Goal: Task Accomplishment & Management: Manage account settings

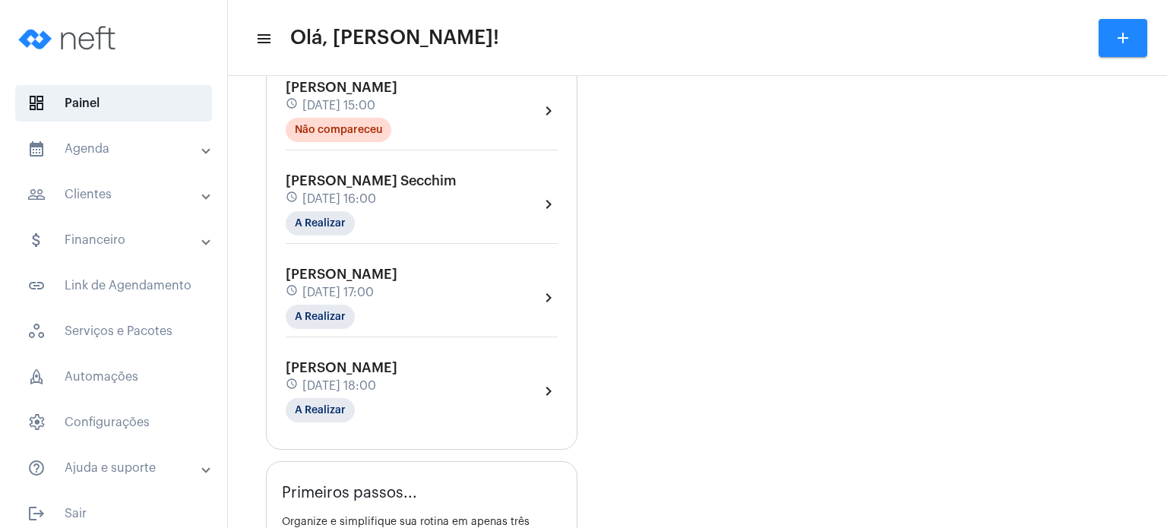
scroll to position [633, 0]
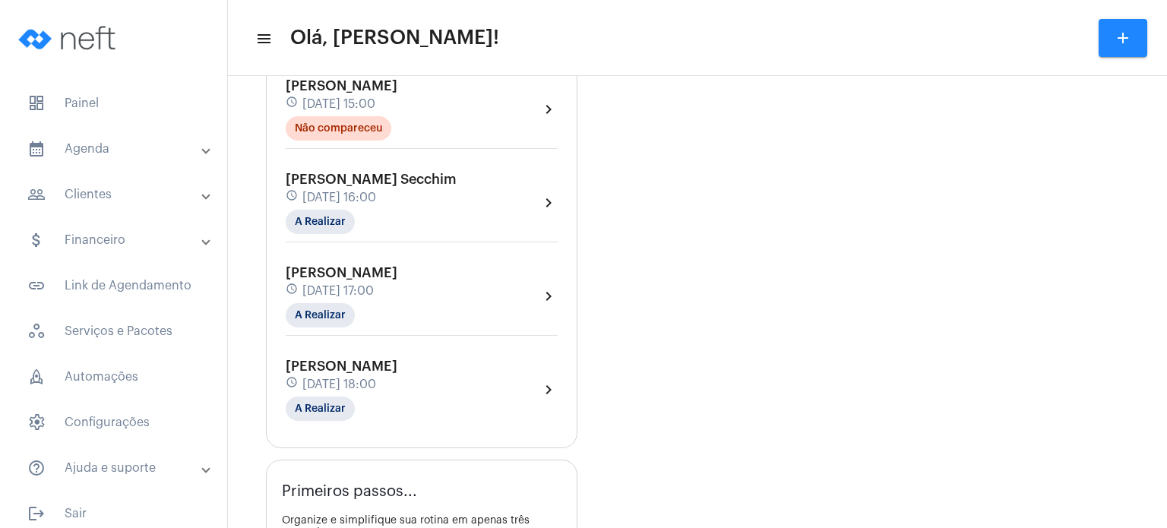
click at [376, 197] on span "28 de agosto às 16:00" at bounding box center [339, 198] width 74 height 14
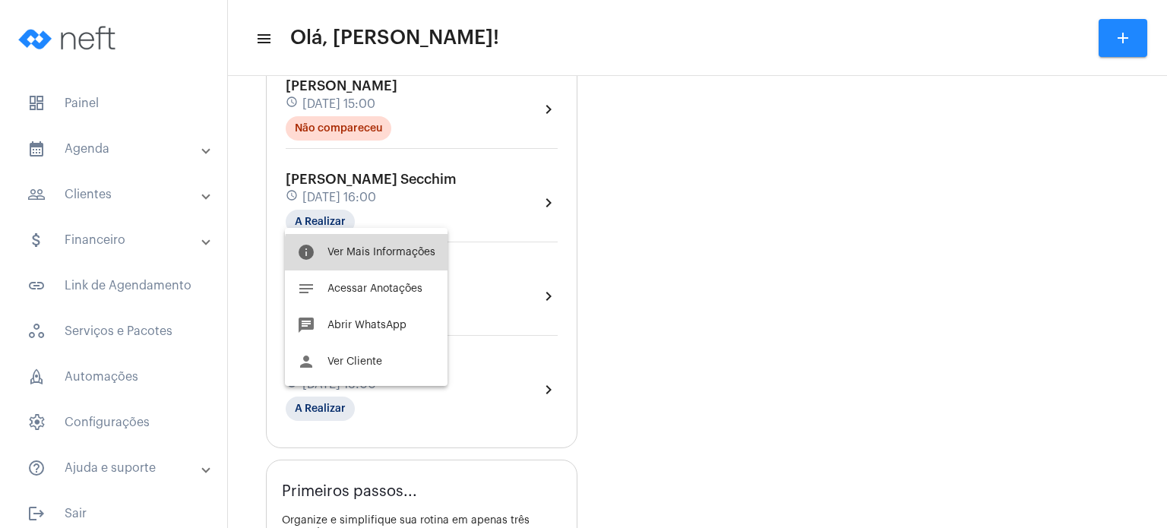
click at [406, 261] on button "info Ver Mais Informações" at bounding box center [366, 252] width 163 height 36
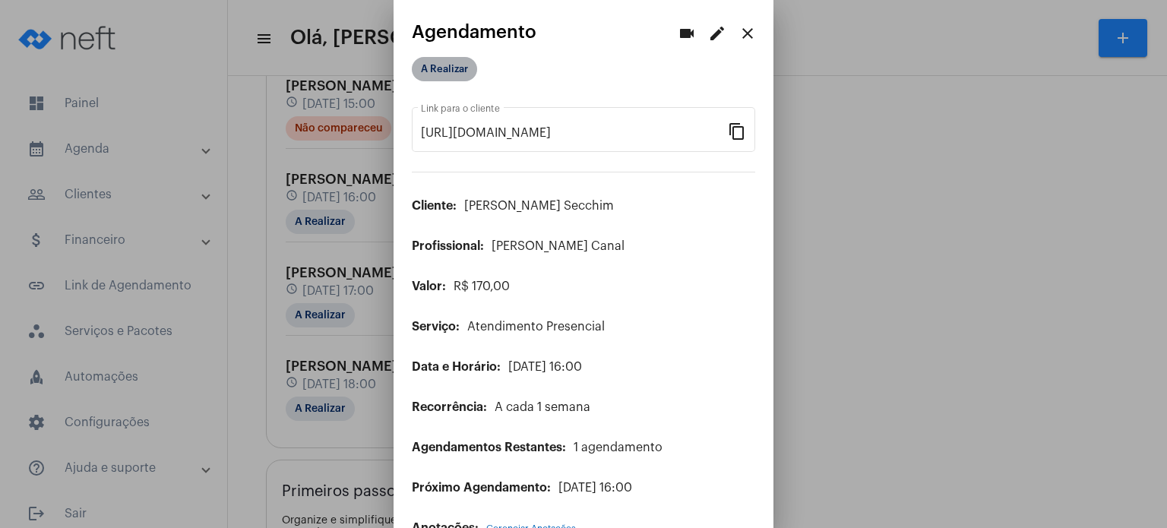
click at [452, 63] on mat-chip "A Realizar" at bounding box center [444, 69] width 65 height 24
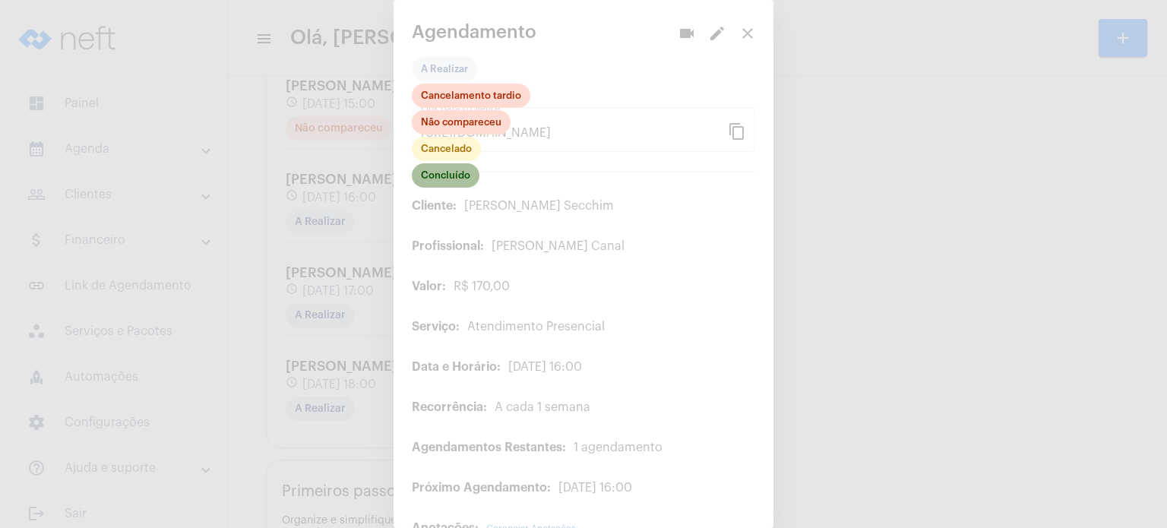
click at [467, 176] on mat-chip "Concluído" at bounding box center [446, 175] width 68 height 24
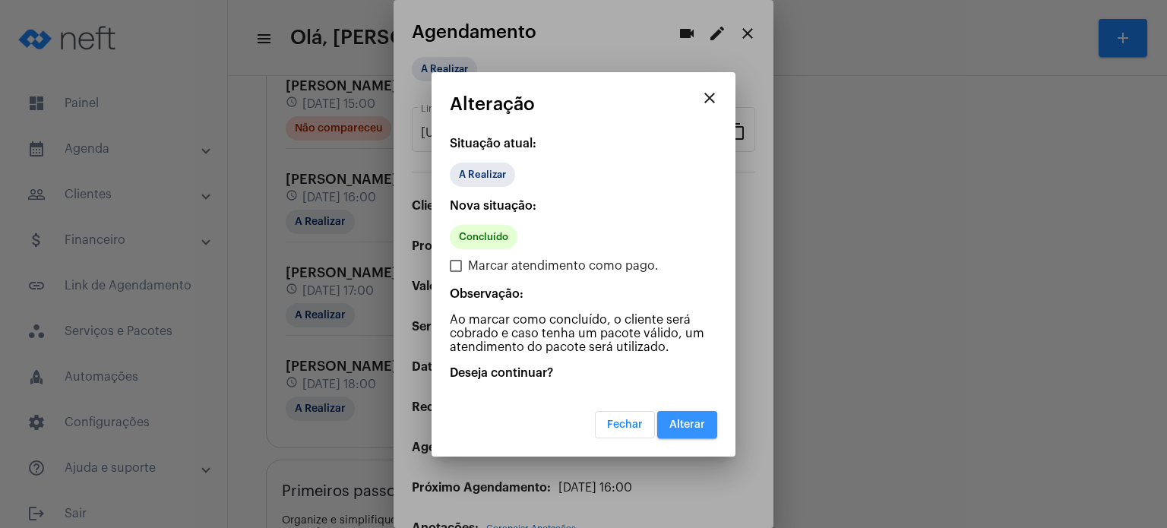
click at [691, 419] on span "Alterar" at bounding box center [687, 424] width 36 height 11
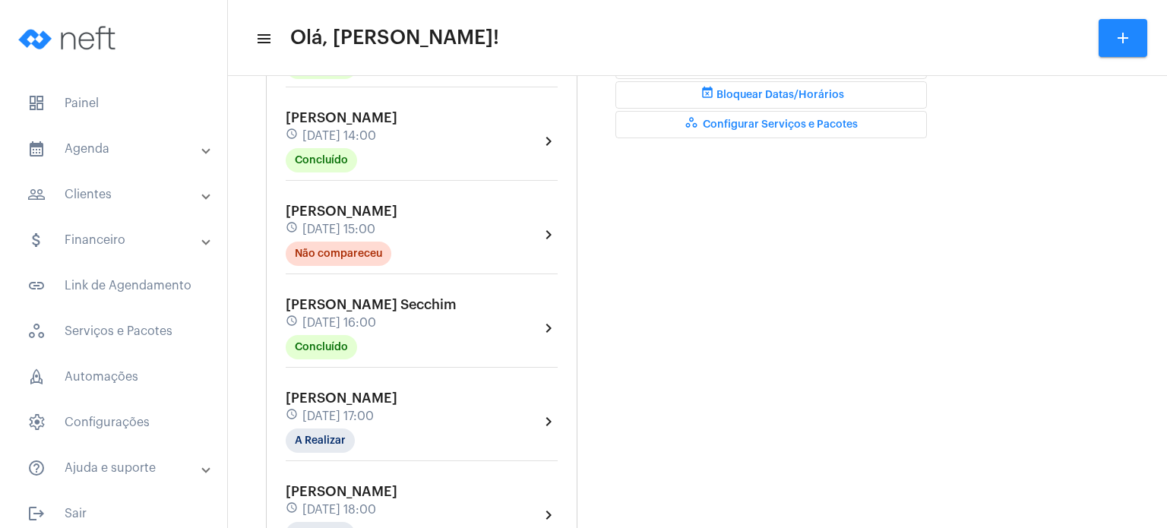
scroll to position [517, 0]
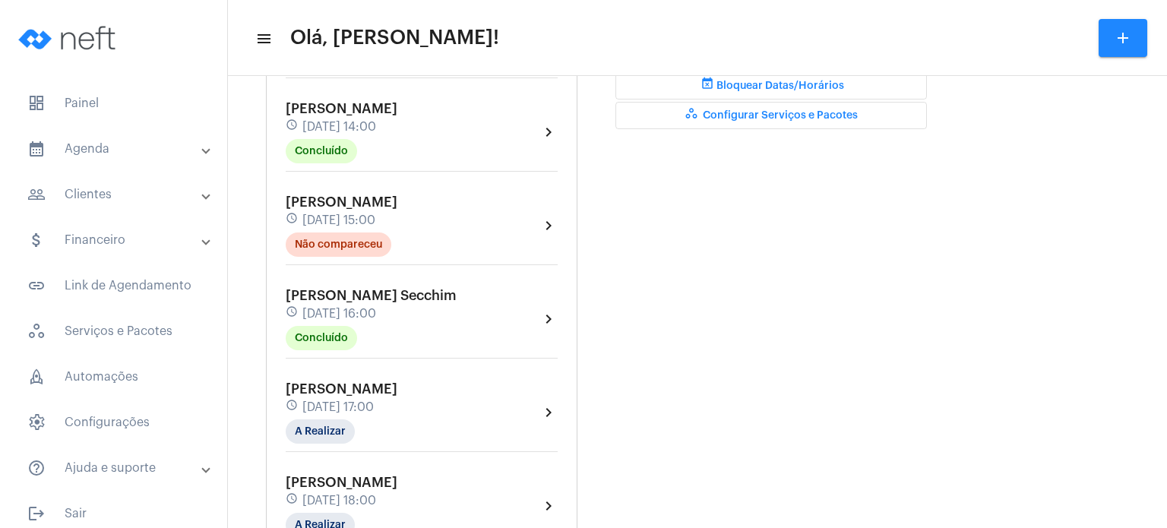
click at [361, 294] on span "Valentina Lessa Secchim" at bounding box center [371, 296] width 171 height 14
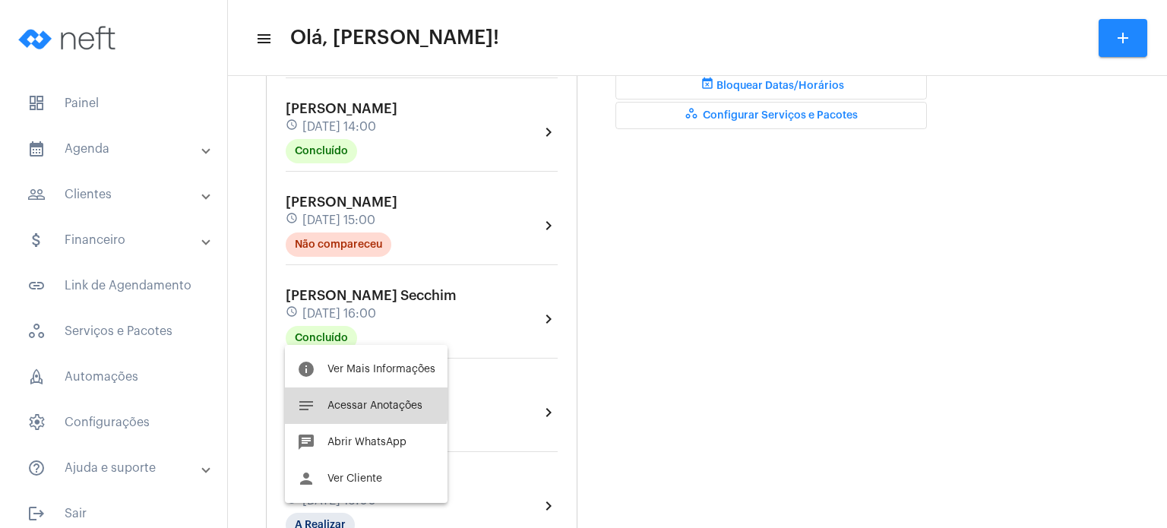
click at [352, 396] on button "notes Acessar Anotações" at bounding box center [366, 406] width 163 height 36
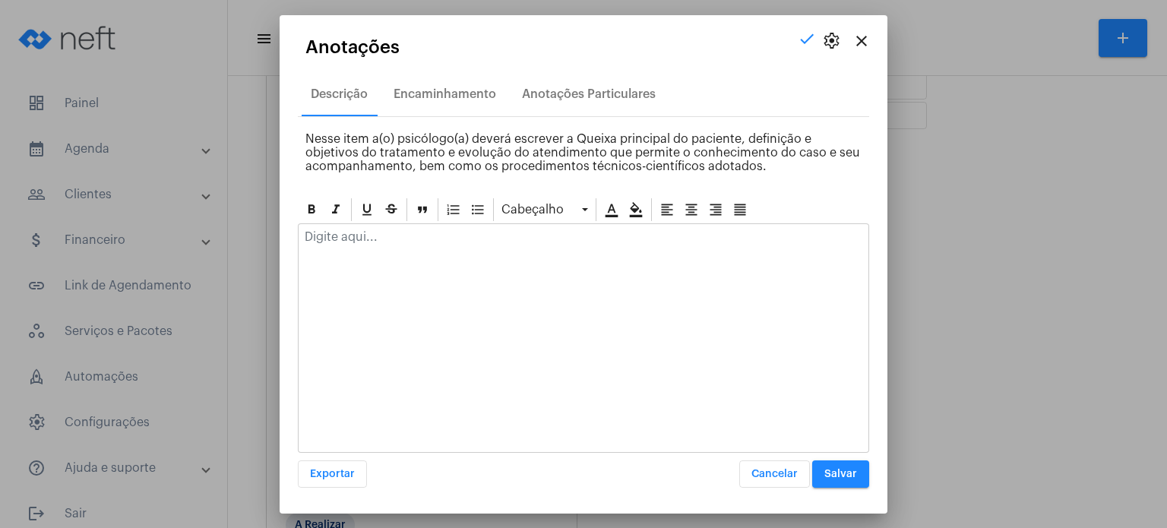
click at [389, 255] on div at bounding box center [584, 240] width 570 height 33
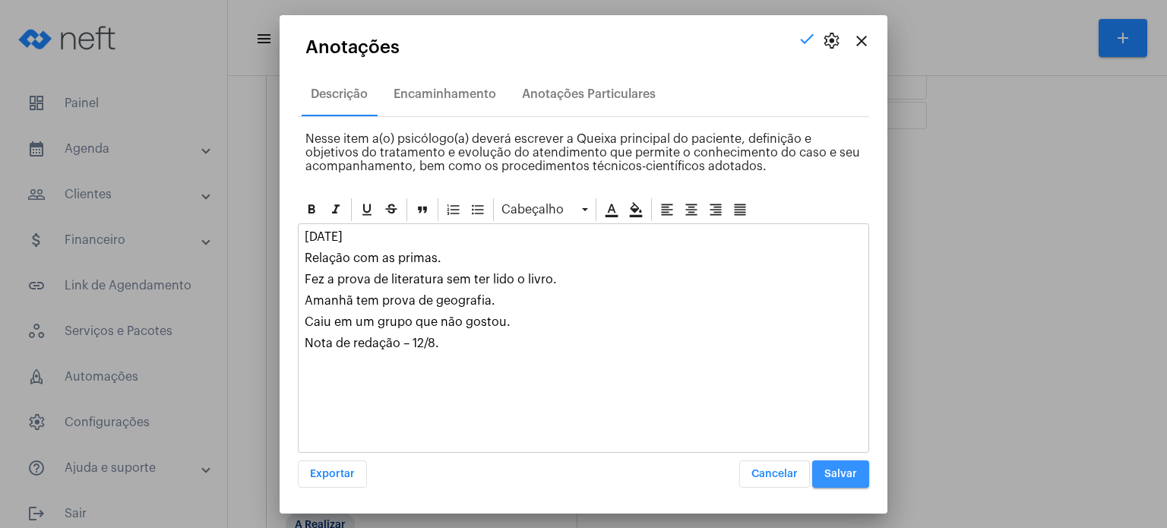
click at [843, 475] on span "Salvar" at bounding box center [840, 474] width 33 height 11
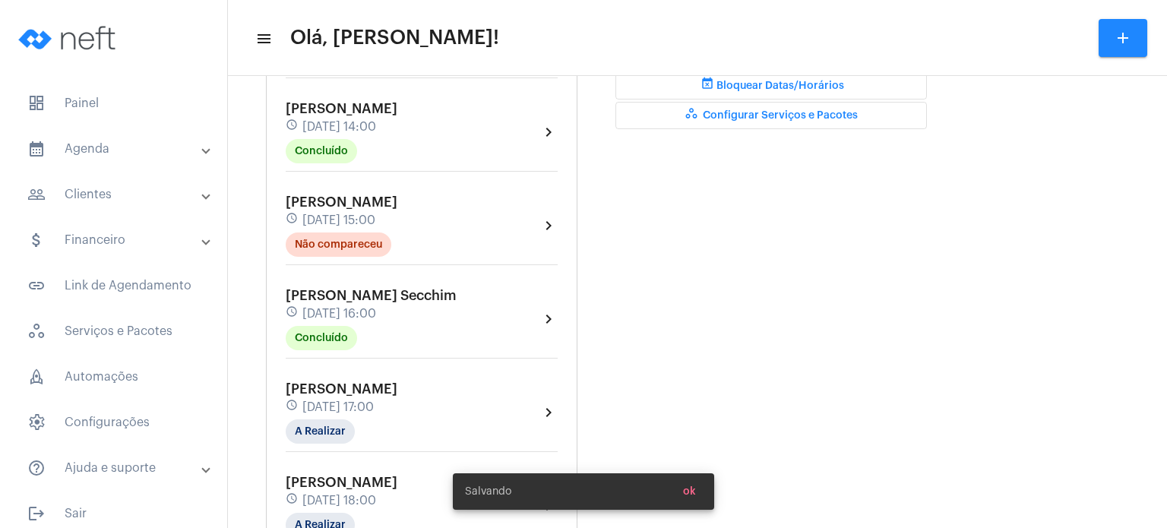
click at [296, 410] on div "Lila Fracaroli Marques schedule 28 de agosto às 17:00 A Realizar" at bounding box center [342, 412] width 112 height 62
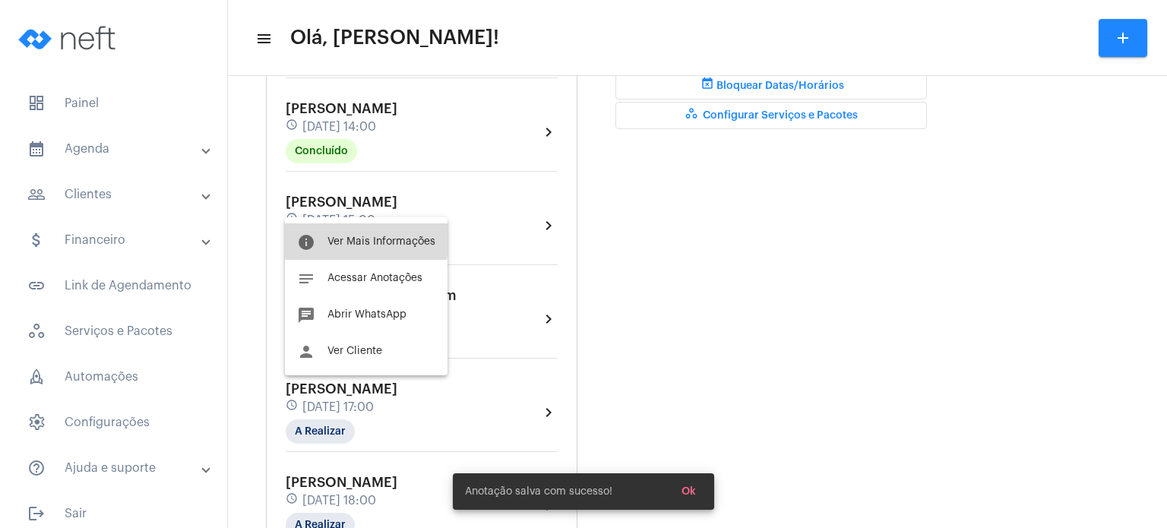
click at [334, 230] on button "info Ver Mais Informações" at bounding box center [366, 241] width 163 height 36
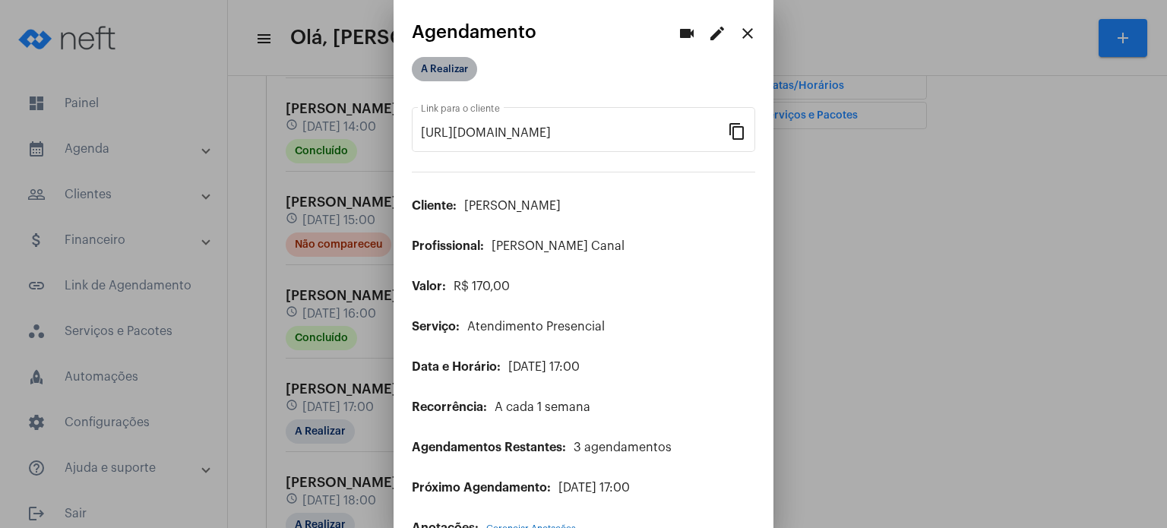
click at [465, 65] on mat-chip "A Realizar" at bounding box center [444, 69] width 65 height 24
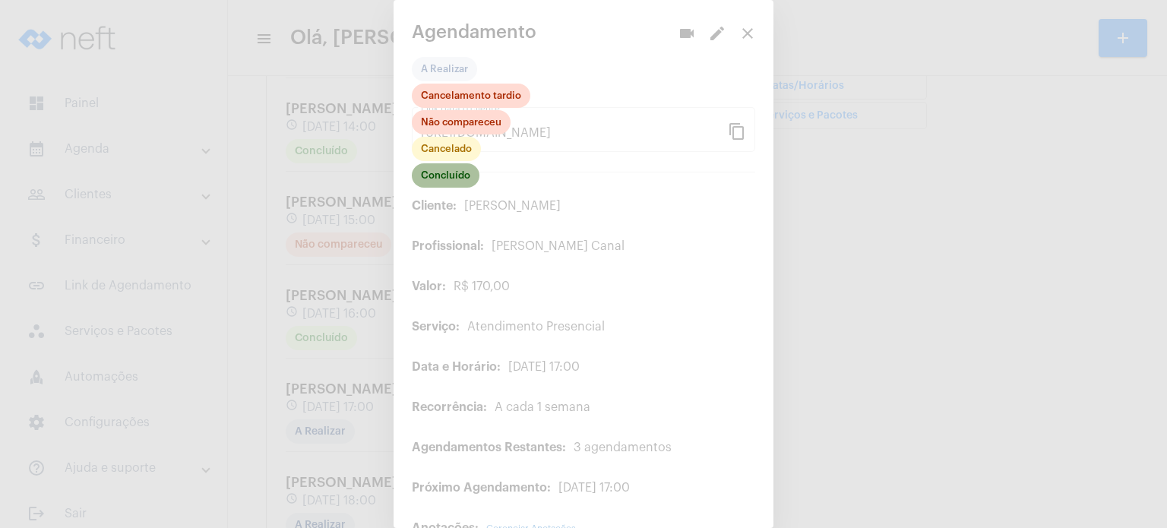
click at [445, 172] on mat-chip "Concluído" at bounding box center [446, 175] width 68 height 24
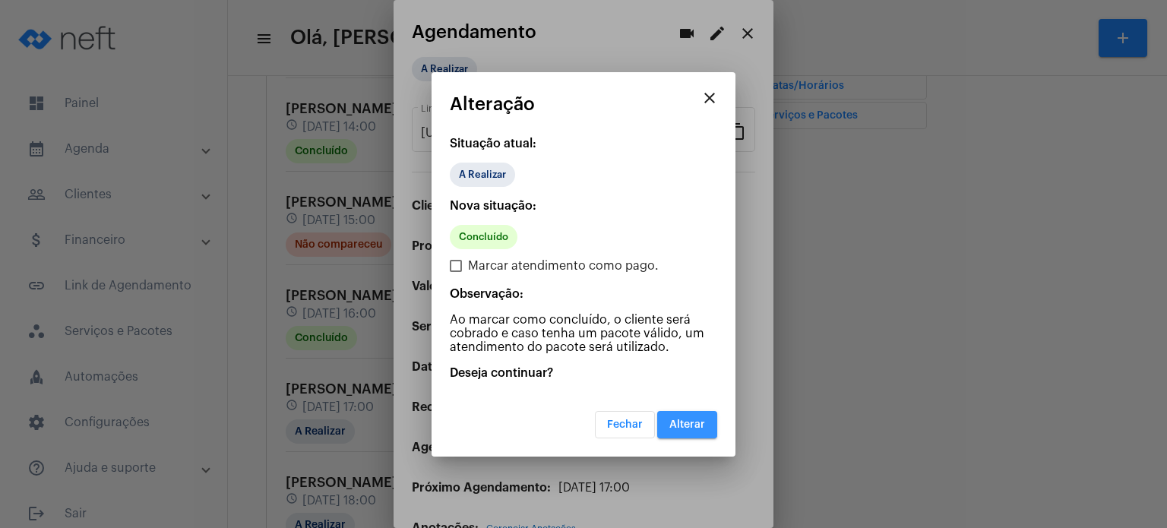
click at [704, 422] on span "Alterar" at bounding box center [687, 424] width 36 height 11
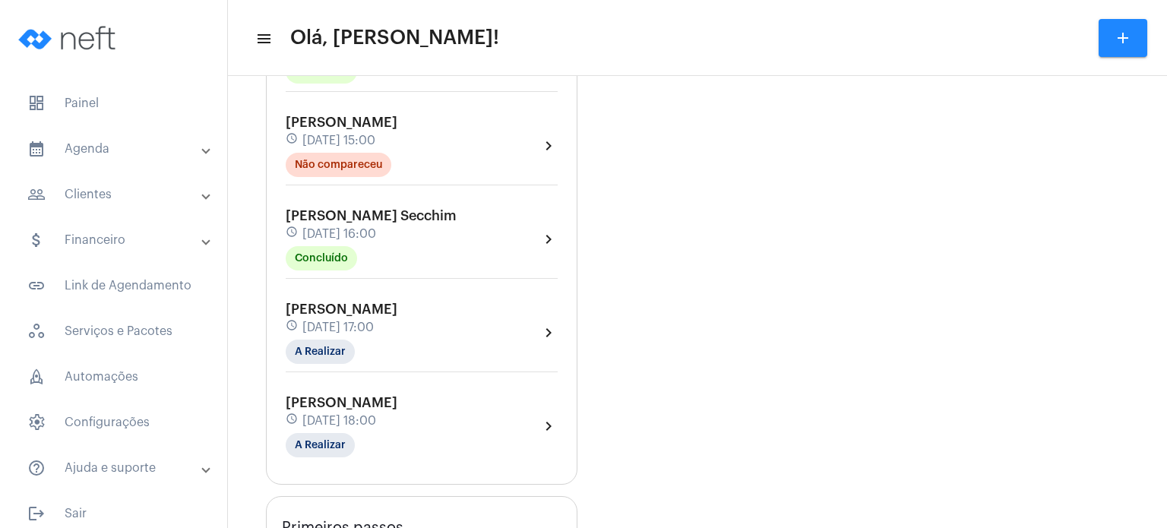
scroll to position [608, 0]
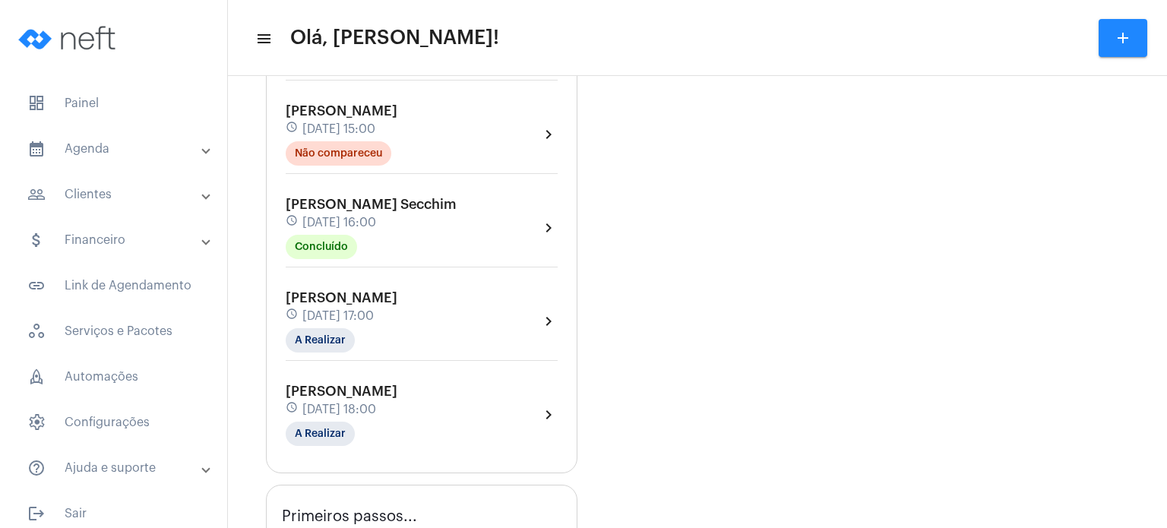
click at [341, 311] on span "28 de agosto às 17:00" at bounding box center [337, 316] width 71 height 14
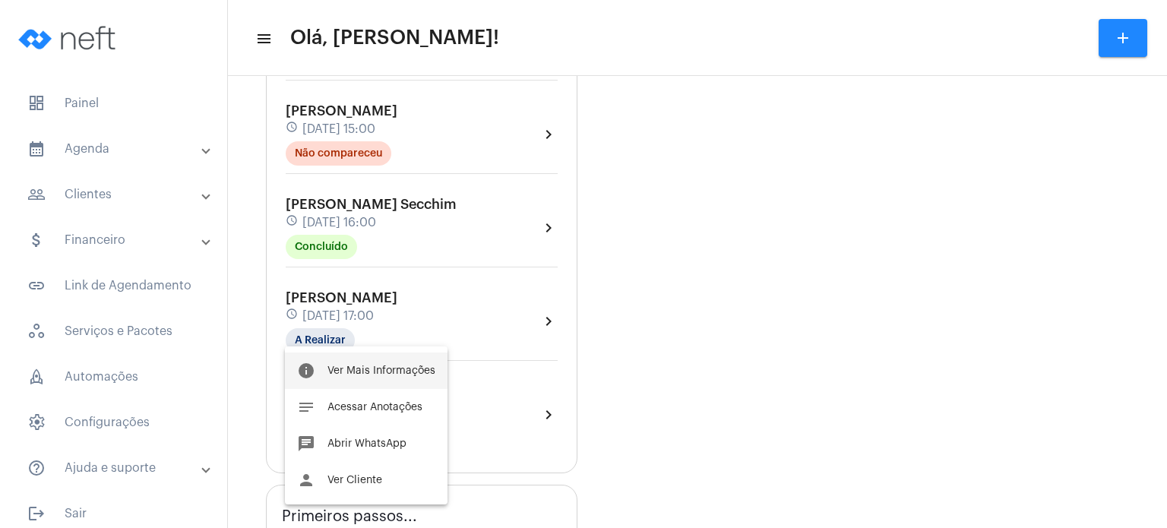
click at [382, 353] on button "info Ver Mais Informações" at bounding box center [366, 371] width 163 height 36
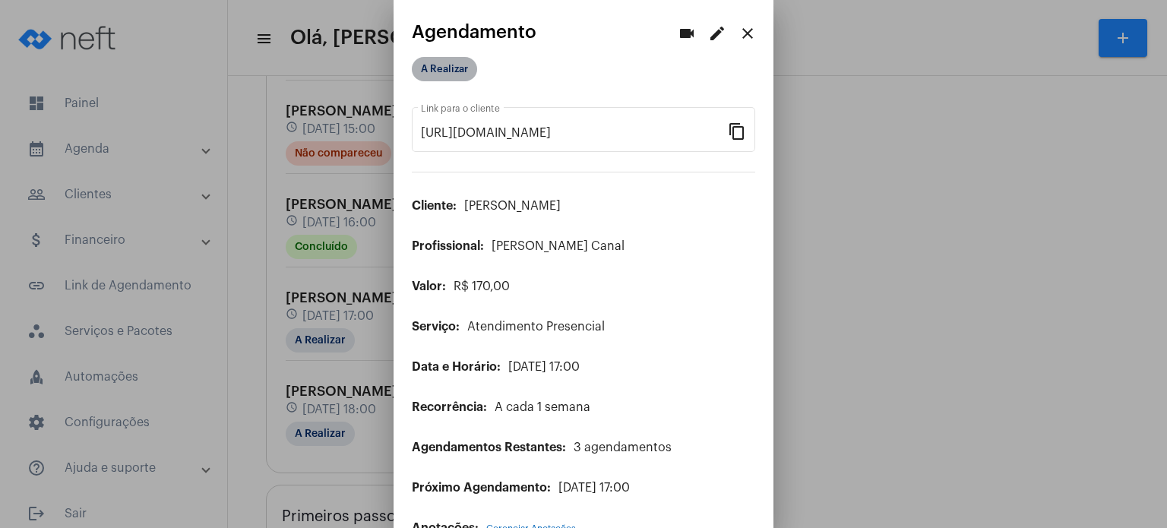
click at [459, 74] on mat-chip "A Realizar" at bounding box center [444, 69] width 65 height 24
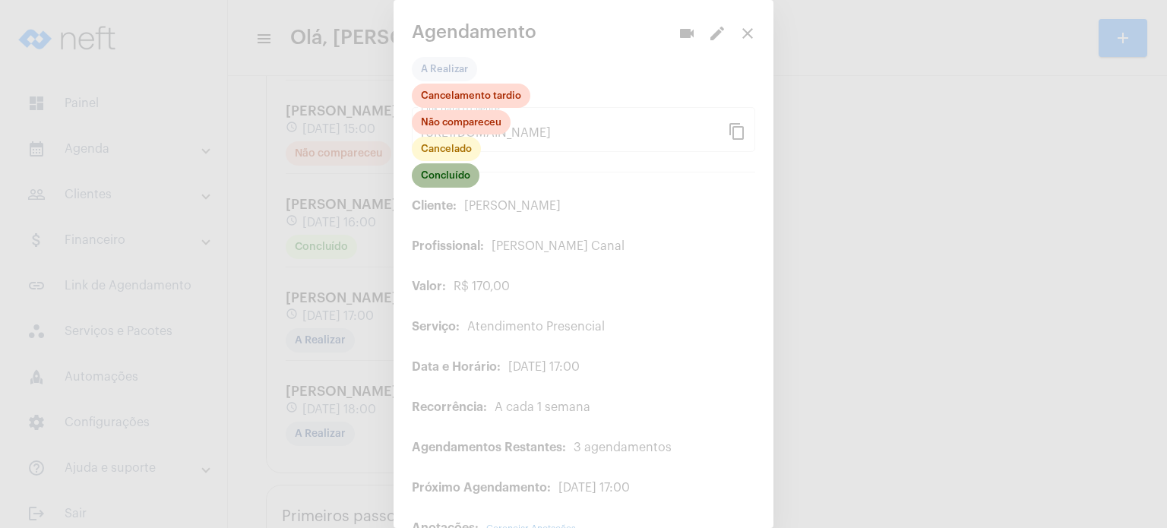
click at [453, 180] on mat-chip "Concluído" at bounding box center [446, 175] width 68 height 24
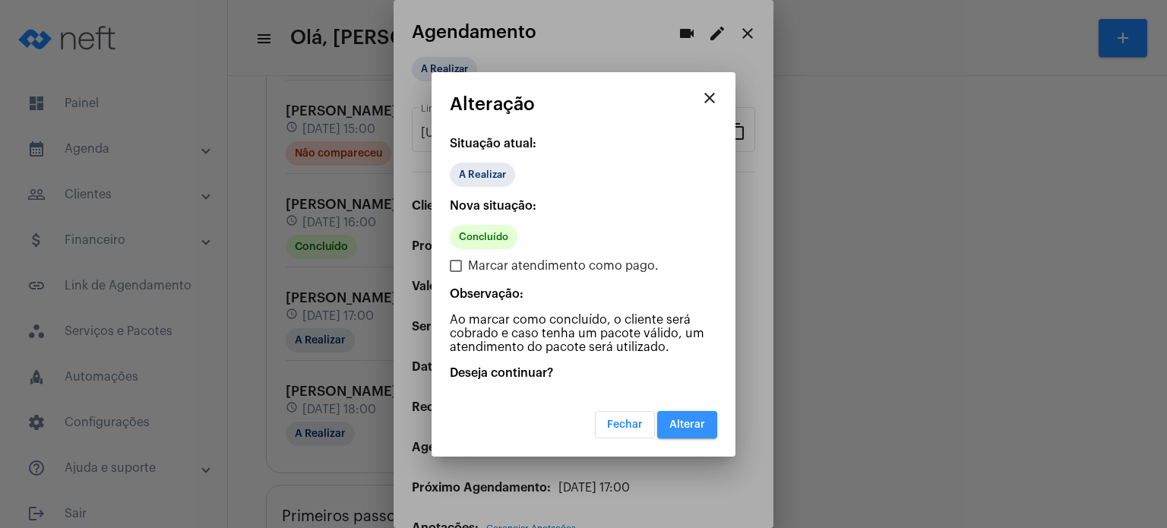
click at [670, 422] on span "Alterar" at bounding box center [687, 424] width 36 height 11
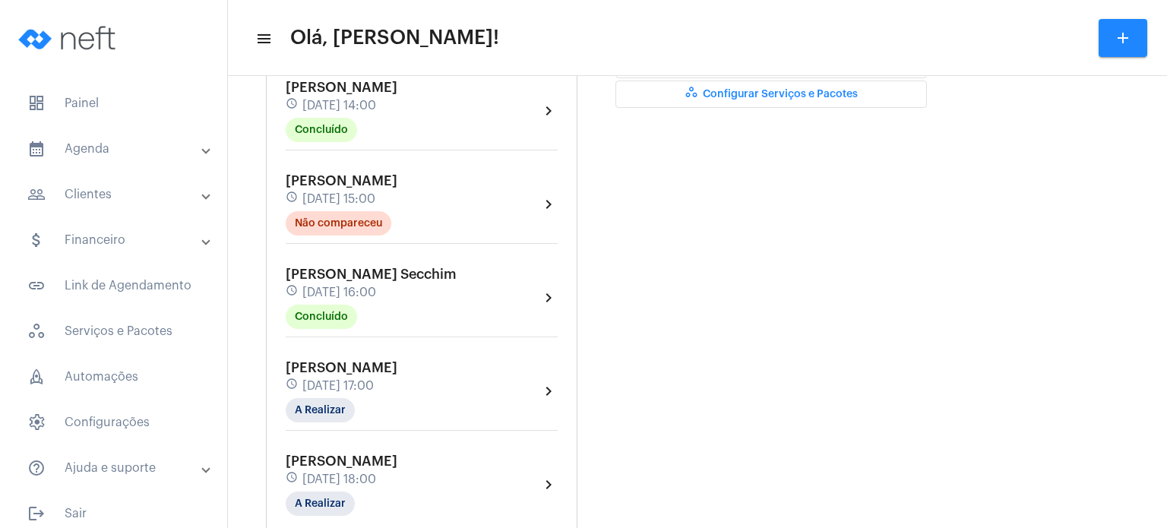
scroll to position [547, 0]
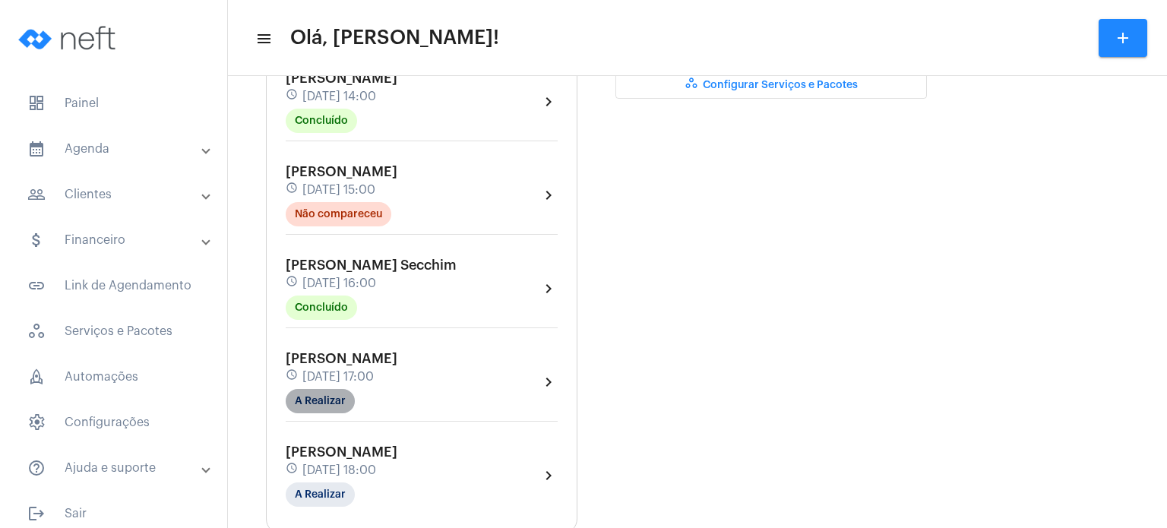
click at [318, 389] on mat-chip "A Realizar" at bounding box center [320, 401] width 69 height 24
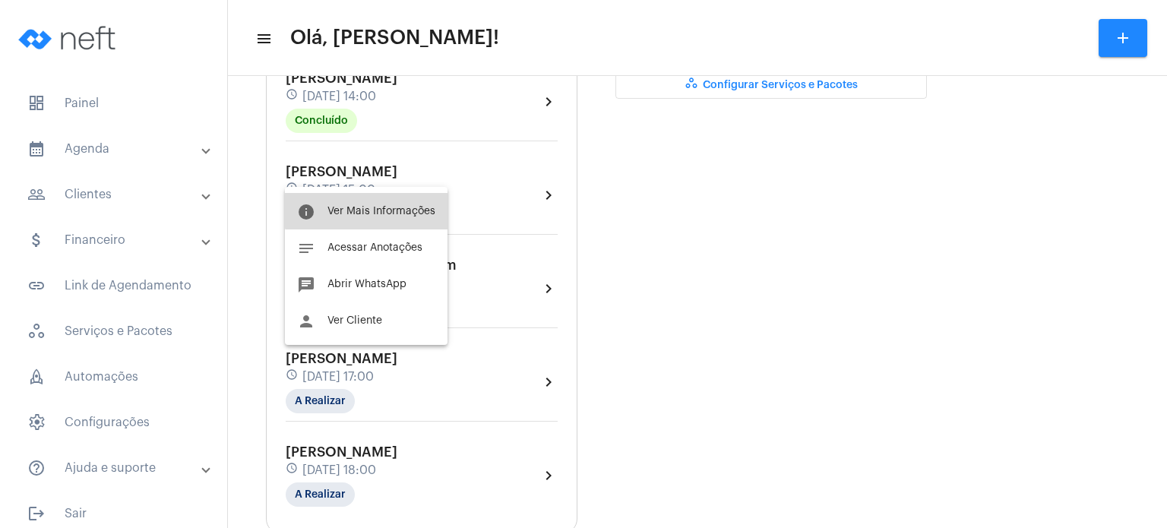
click at [372, 200] on button "info Ver Mais Informações" at bounding box center [366, 211] width 163 height 36
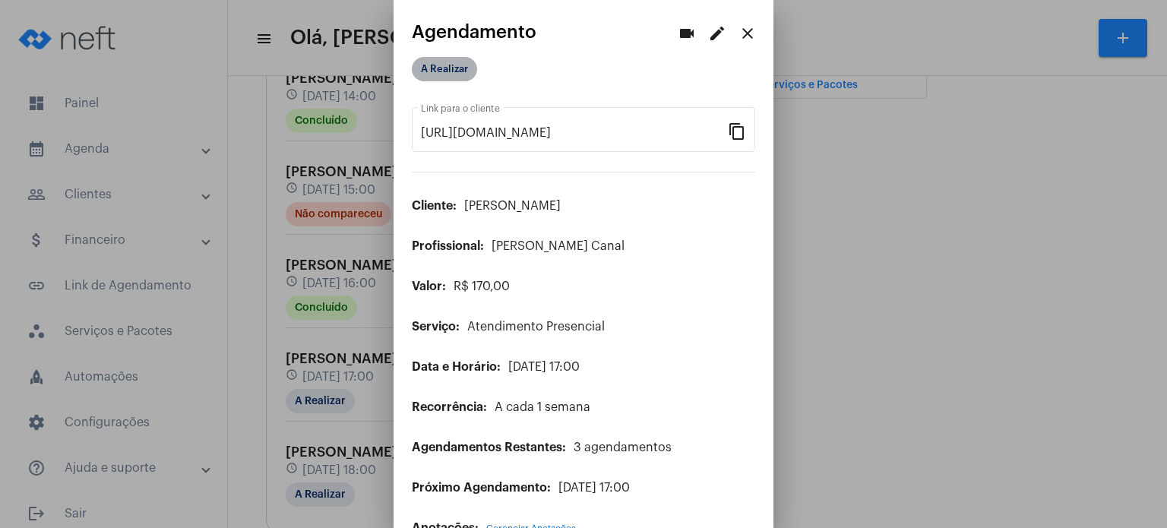
click at [443, 69] on mat-chip "A Realizar" at bounding box center [444, 69] width 65 height 24
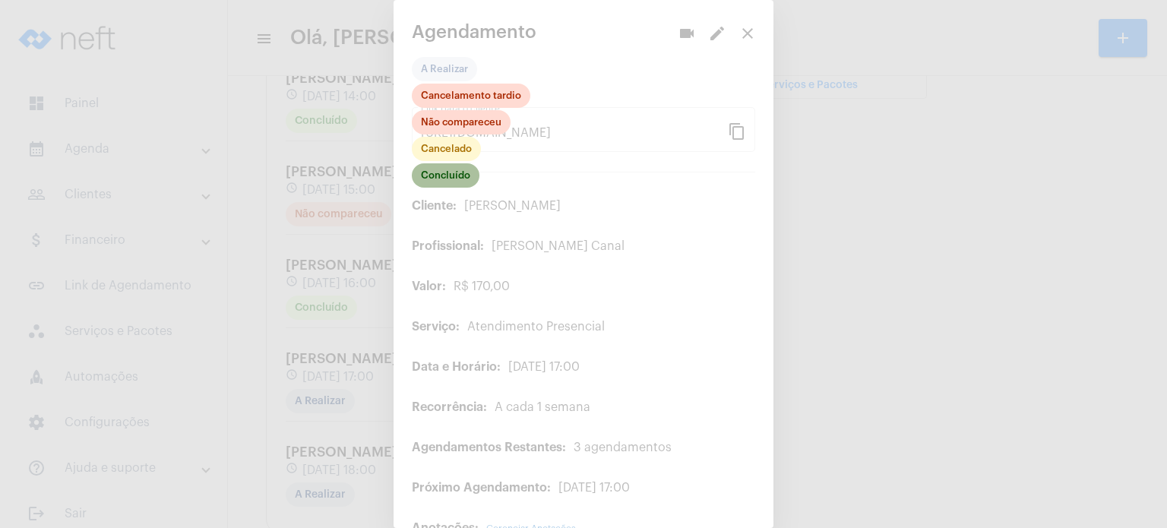
click at [444, 172] on mat-chip "Concluído" at bounding box center [446, 175] width 68 height 24
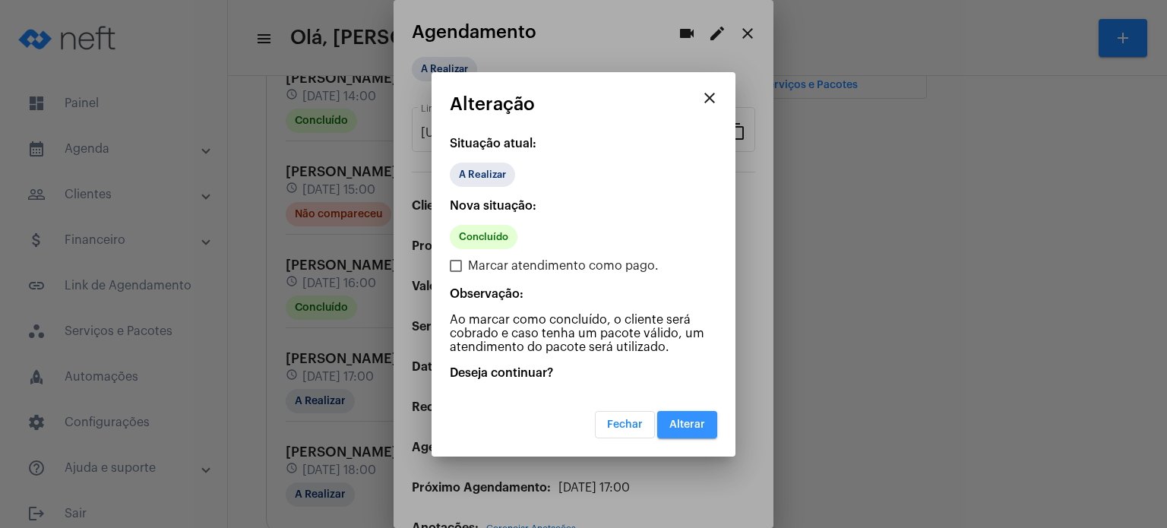
click at [686, 413] on button "Alterar" at bounding box center [687, 424] width 60 height 27
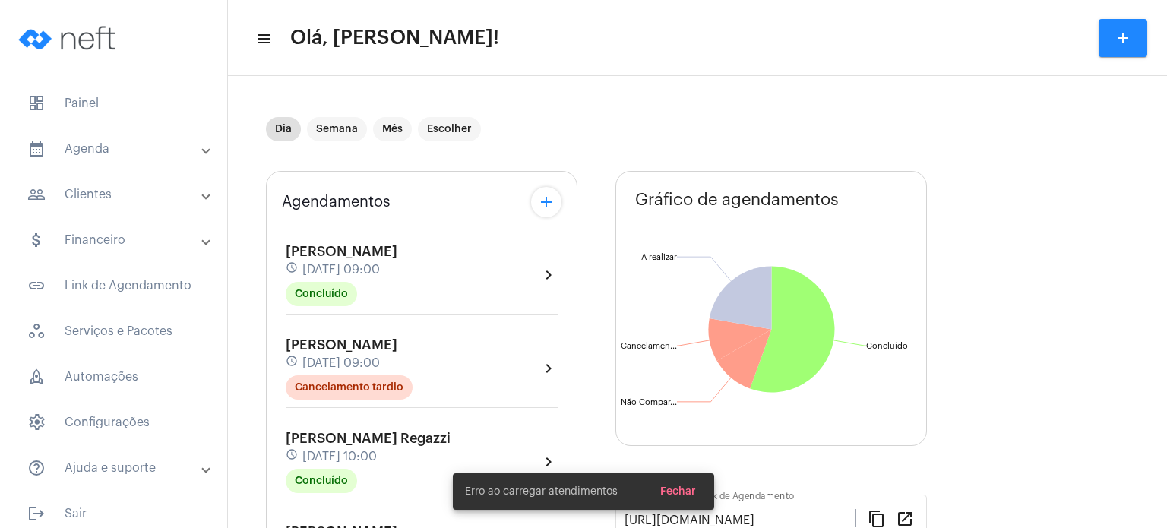
click at [267, 108] on div "Dia Semana Mês Escolher" at bounding box center [594, 129] width 657 height 76
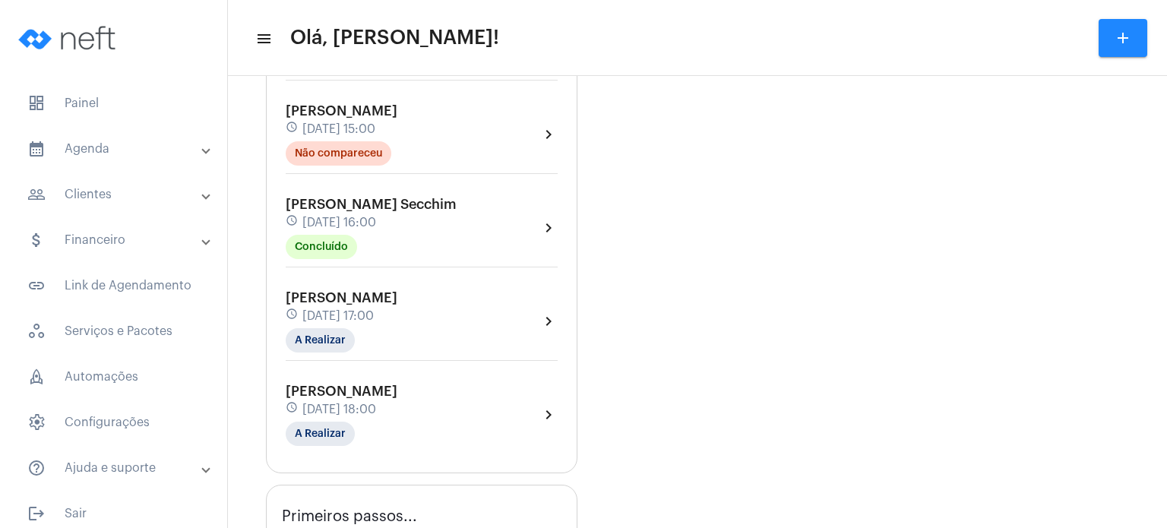
scroll to position [638, 0]
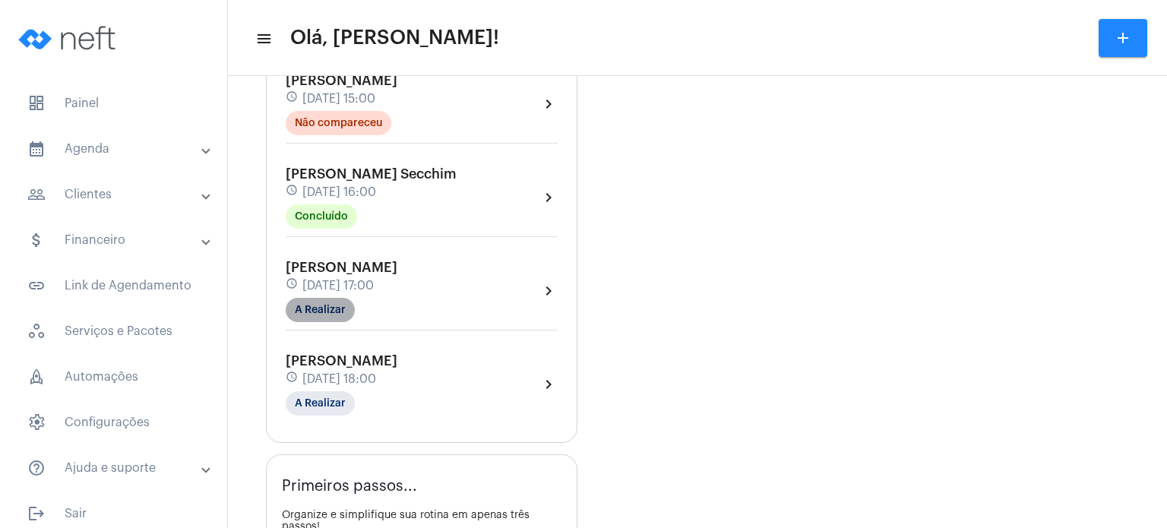
click at [315, 299] on mat-chip "A Realizar" at bounding box center [320, 310] width 69 height 24
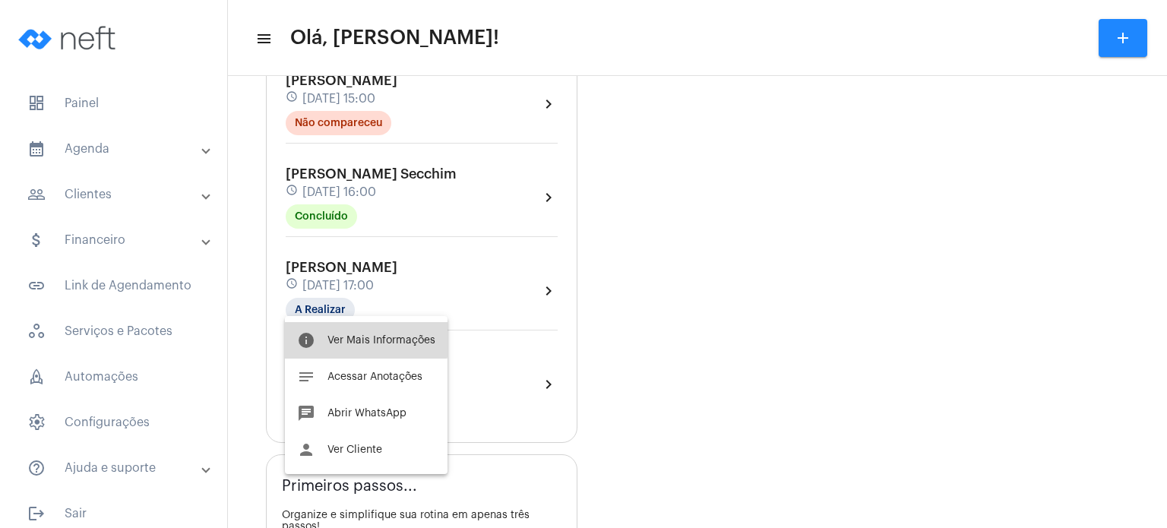
click at [359, 337] on span "Ver Mais Informações" at bounding box center [382, 340] width 108 height 11
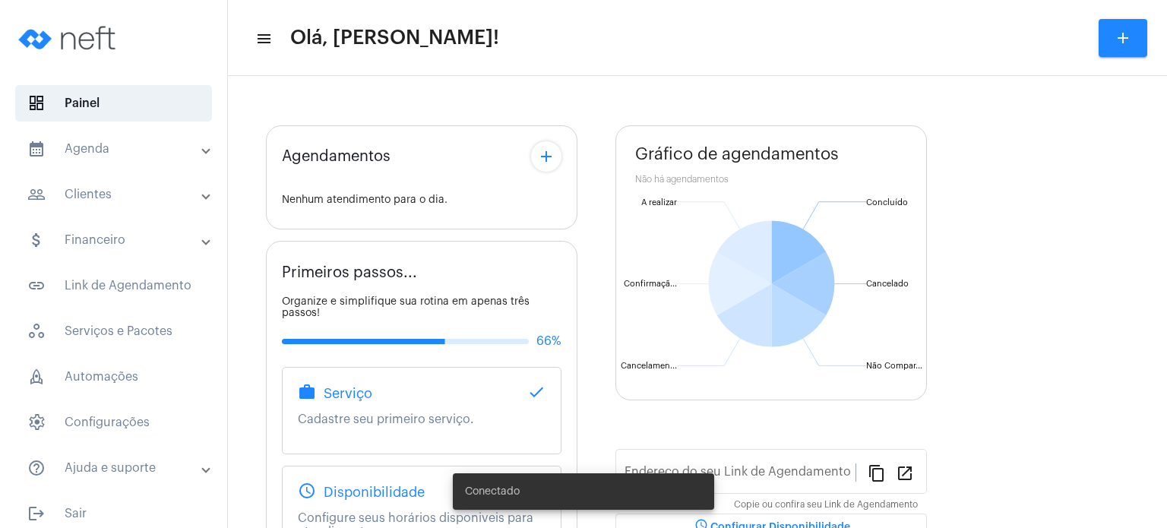
type input "[URL][DOMAIN_NAME]"
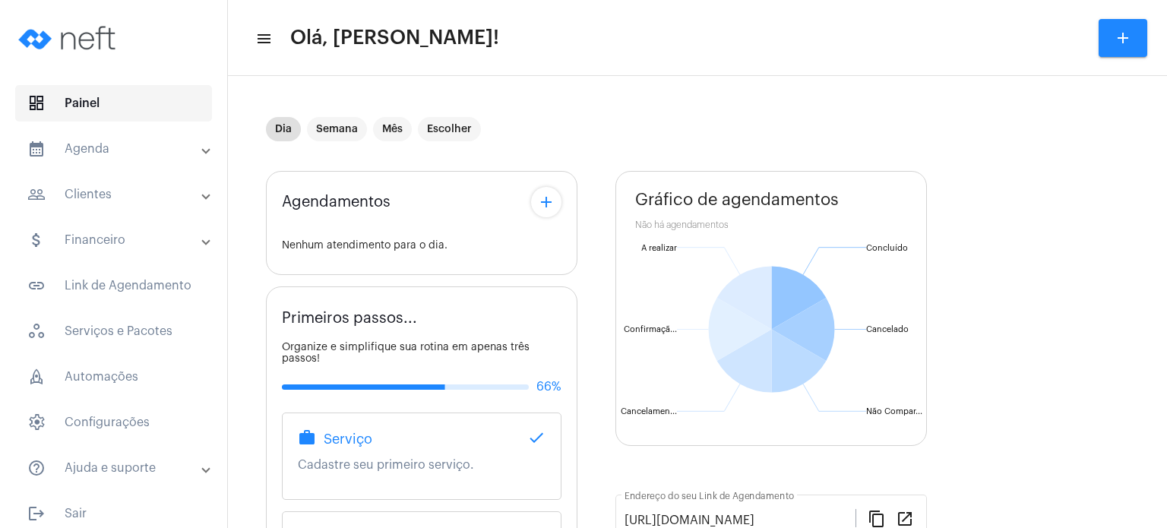
click at [110, 112] on span "dashboard Painel" at bounding box center [113, 103] width 197 height 36
click at [90, 151] on mat-panel-title "calendar_month_outlined Agenda" at bounding box center [115, 149] width 176 height 18
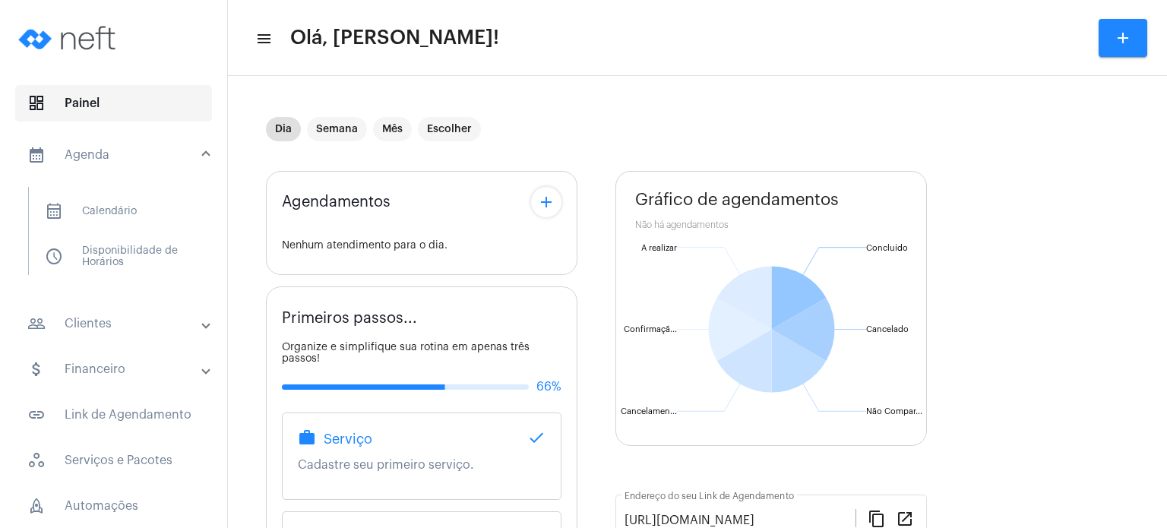
click at [91, 118] on span "dashboard Painel" at bounding box center [113, 103] width 197 height 36
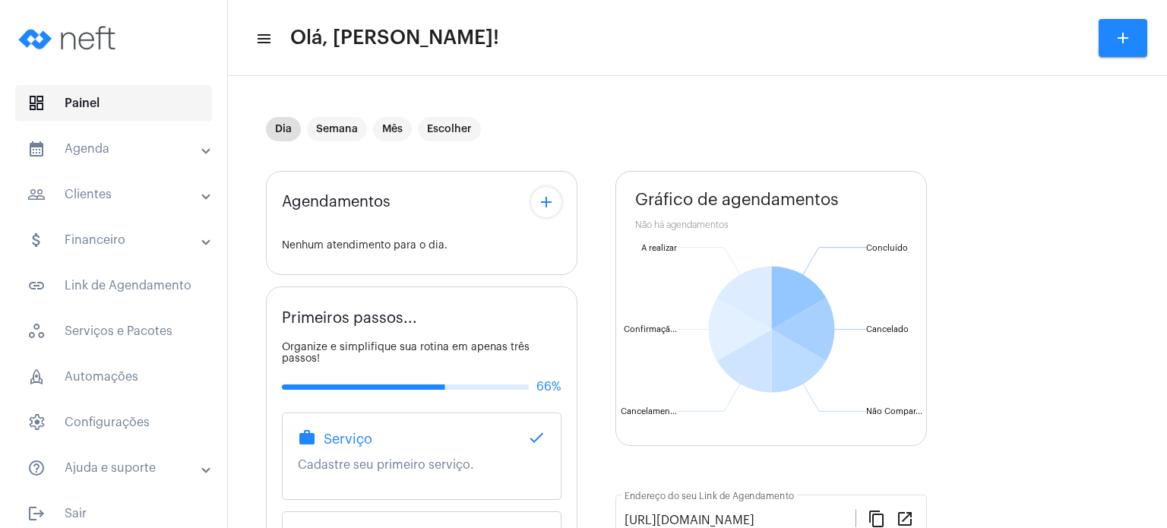
click at [91, 118] on span "dashboard Painel" at bounding box center [113, 103] width 197 height 36
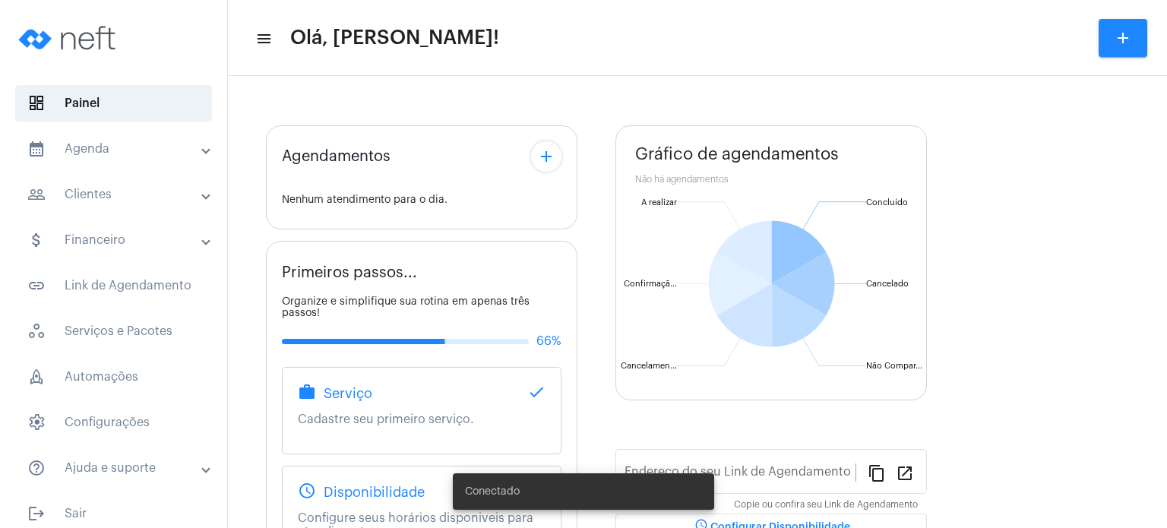
type input "[URL][DOMAIN_NAME]"
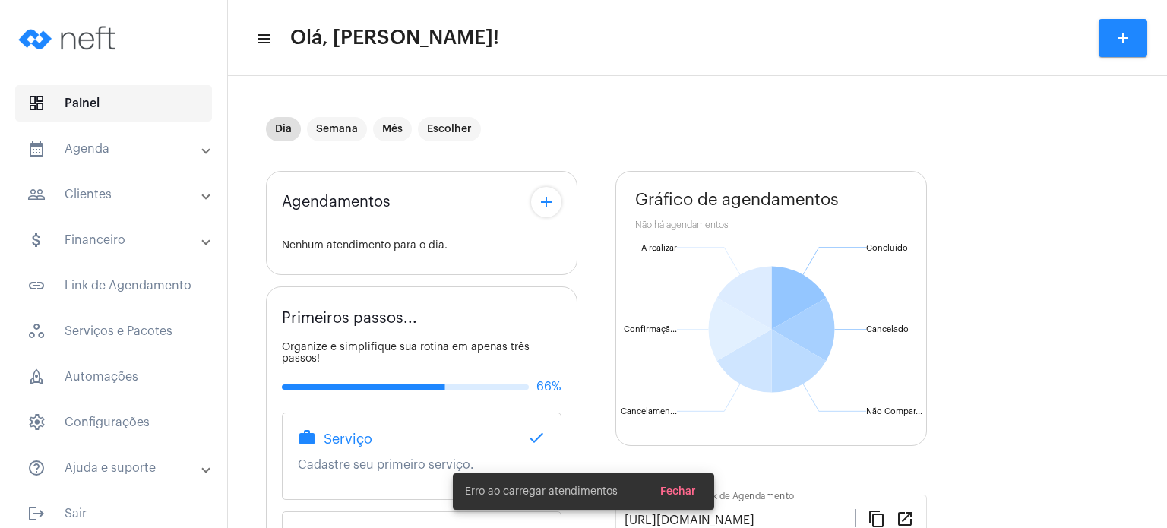
click at [170, 106] on span "dashboard Painel" at bounding box center [113, 103] width 197 height 36
click at [83, 106] on span "dashboard Painel" at bounding box center [113, 103] width 197 height 36
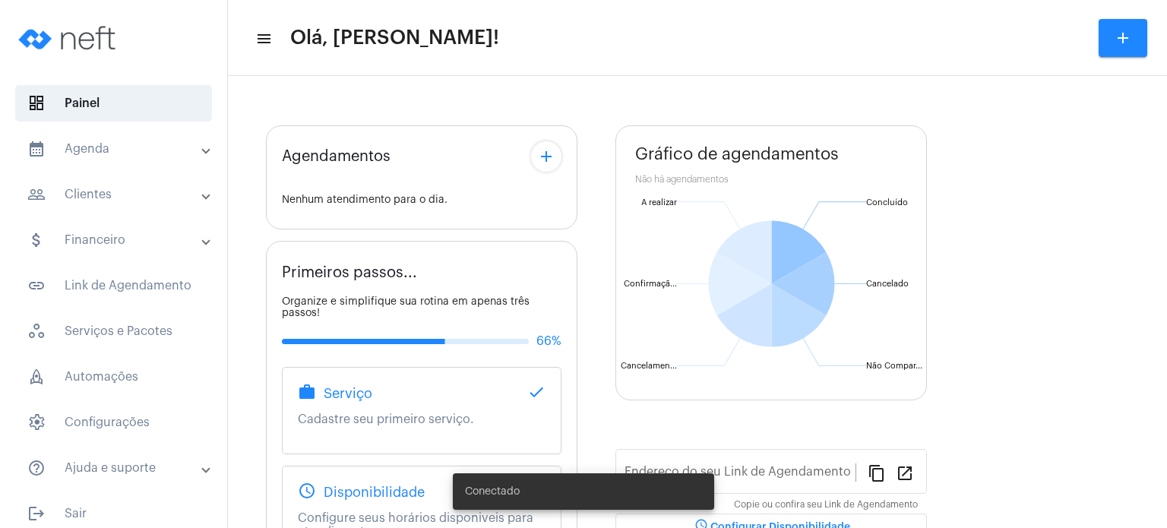
type input "[URL][DOMAIN_NAME]"
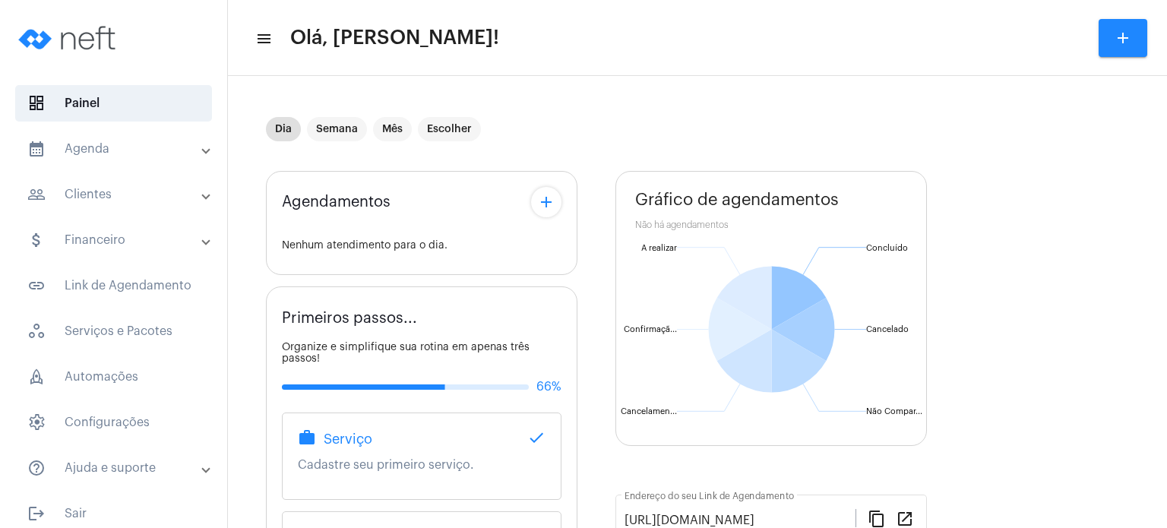
click at [116, 160] on mat-expansion-panel-header "calendar_month_outlined Agenda" at bounding box center [118, 149] width 218 height 36
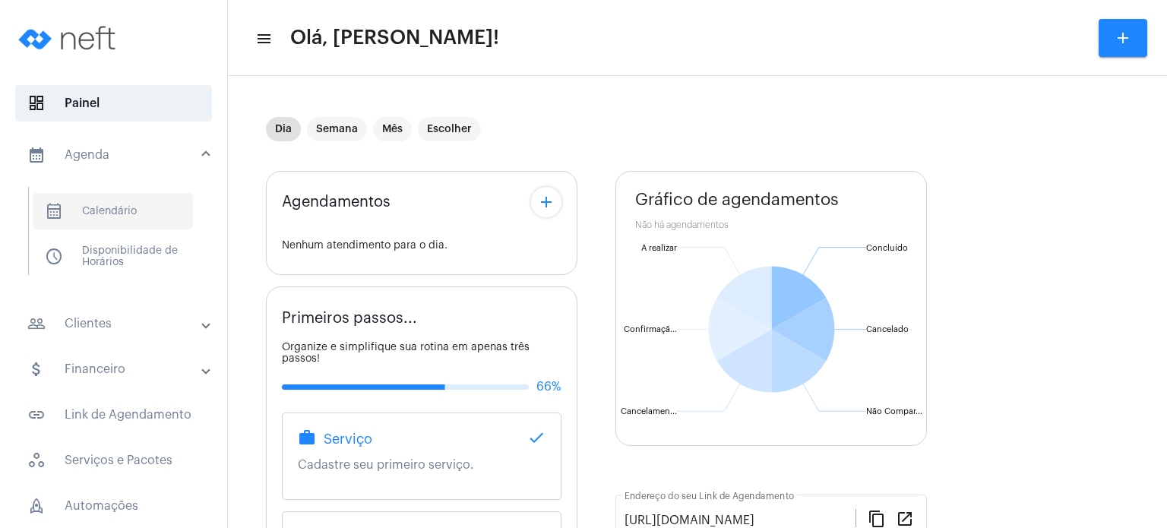
click at [103, 221] on span "calendar_month_outlined Calendário" at bounding box center [113, 211] width 160 height 36
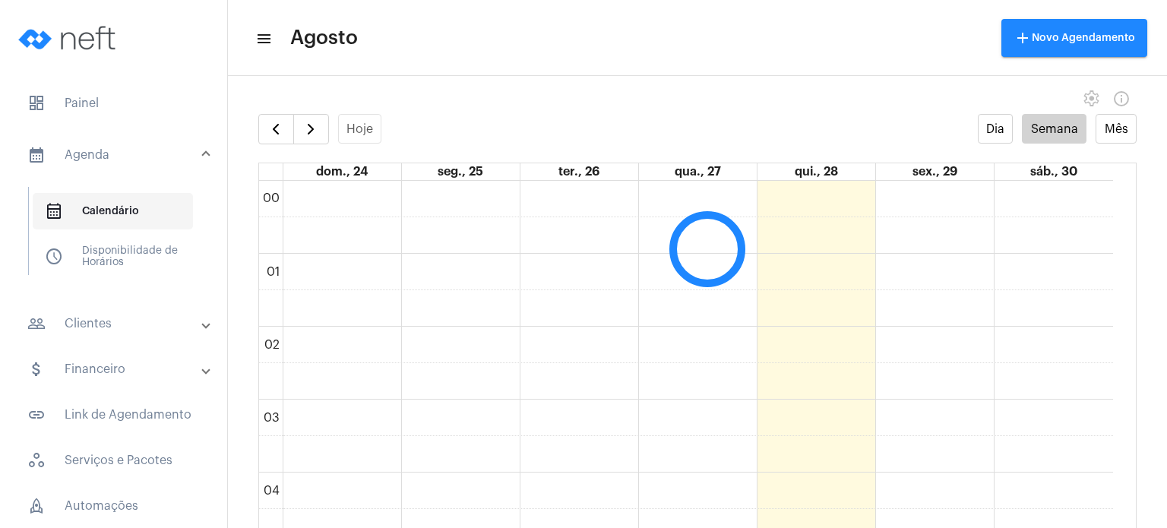
scroll to position [438, 0]
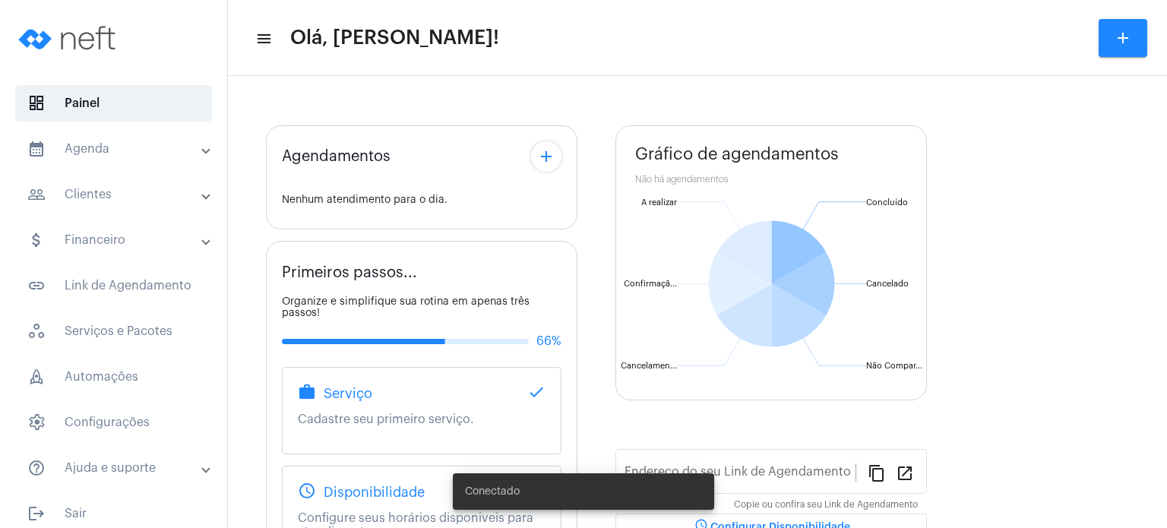
type input "[URL][DOMAIN_NAME]"
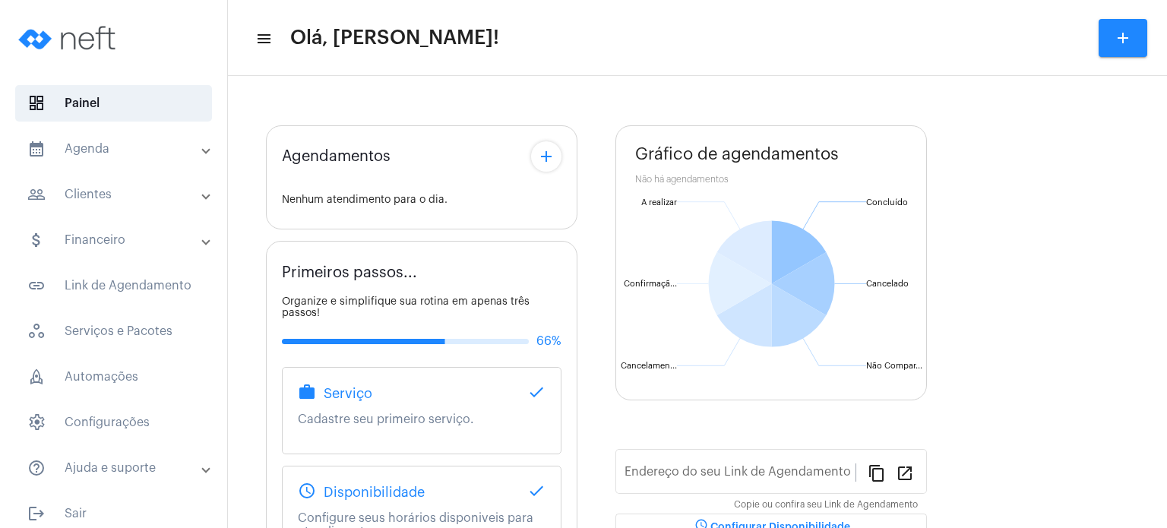
type input "[URL][DOMAIN_NAME]"
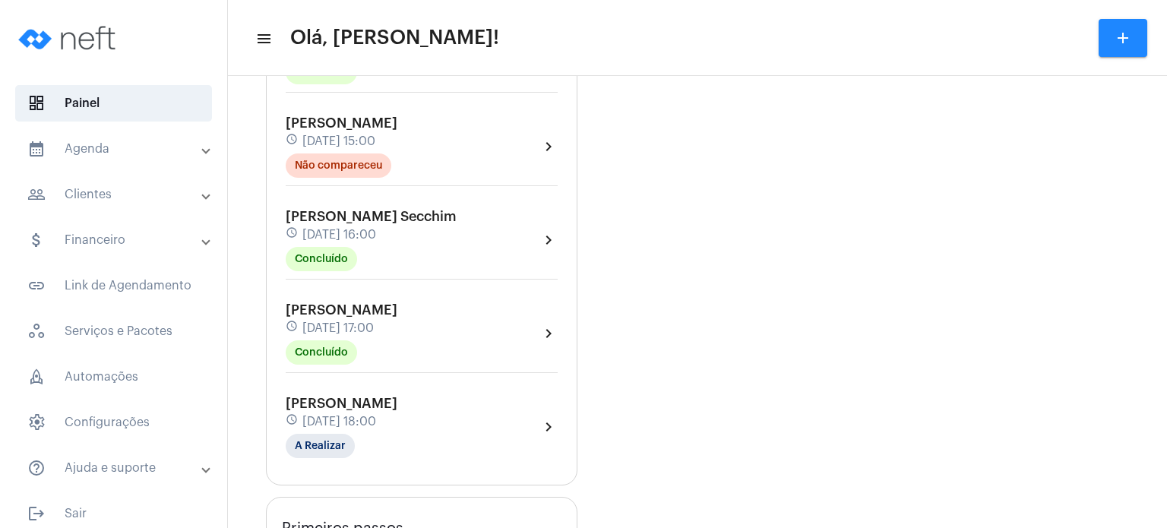
scroll to position [608, 0]
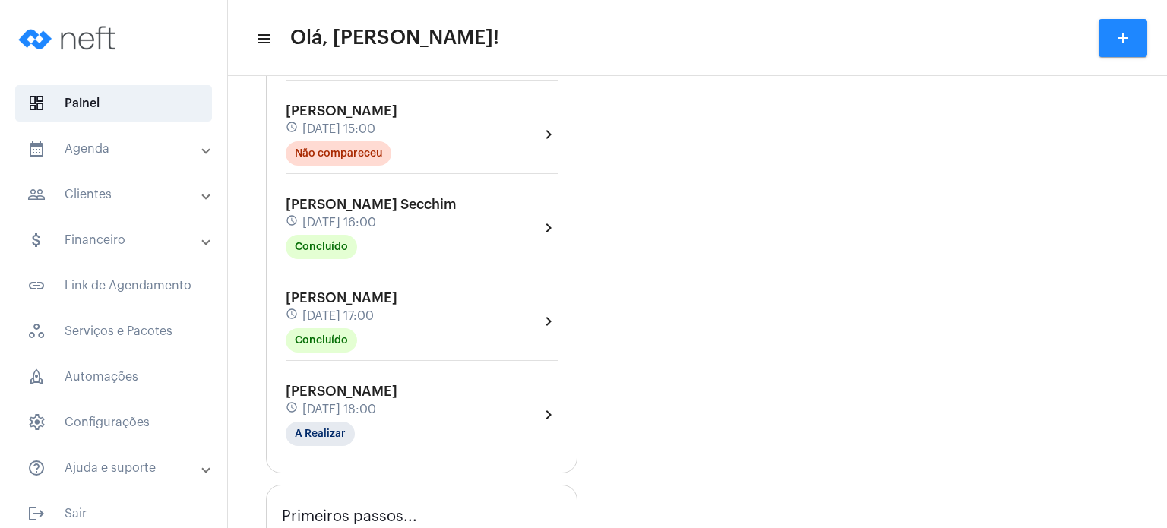
click at [397, 291] on span "Lila Fracaroli Marques" at bounding box center [342, 298] width 112 height 14
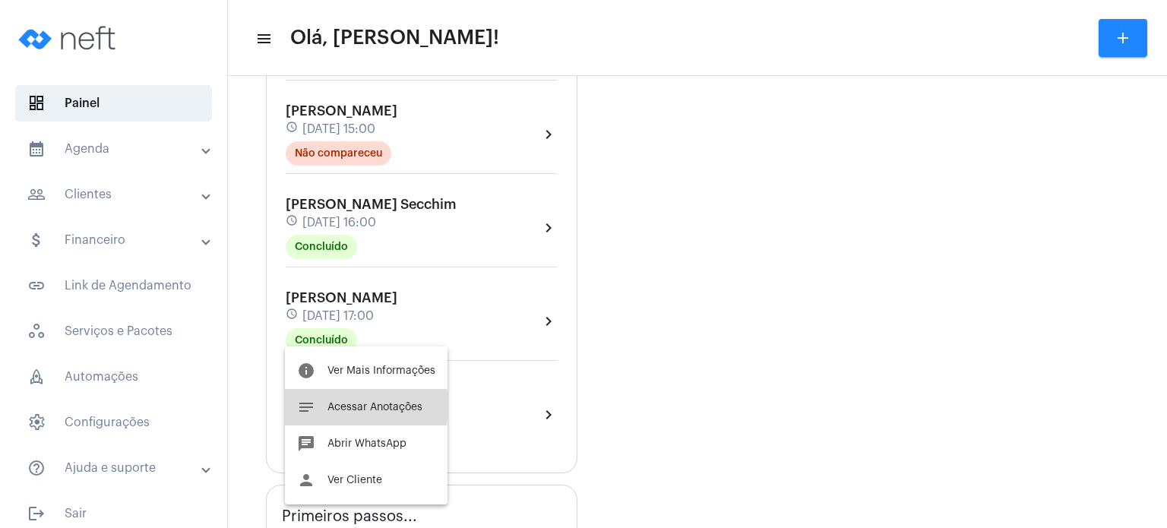
click at [334, 405] on span "Acessar Anotações" at bounding box center [375, 407] width 95 height 11
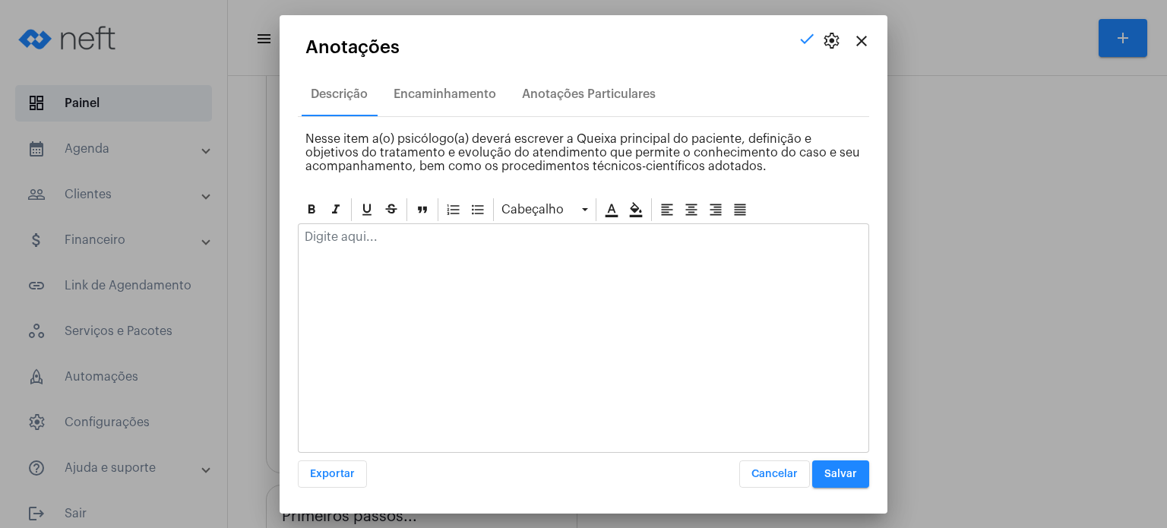
click at [403, 250] on div at bounding box center [584, 240] width 570 height 33
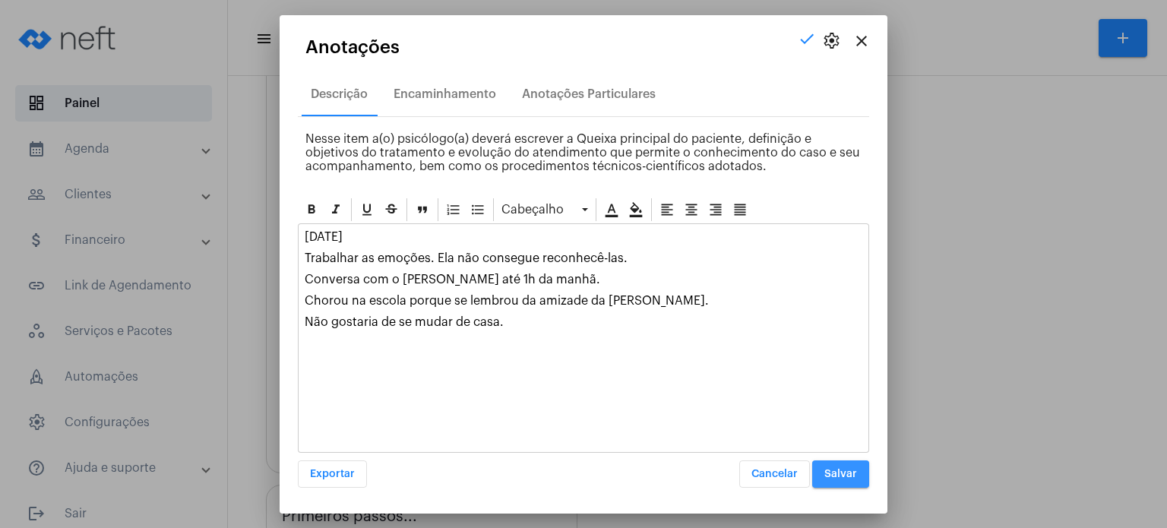
click at [837, 466] on button "Salvar" at bounding box center [840, 473] width 57 height 27
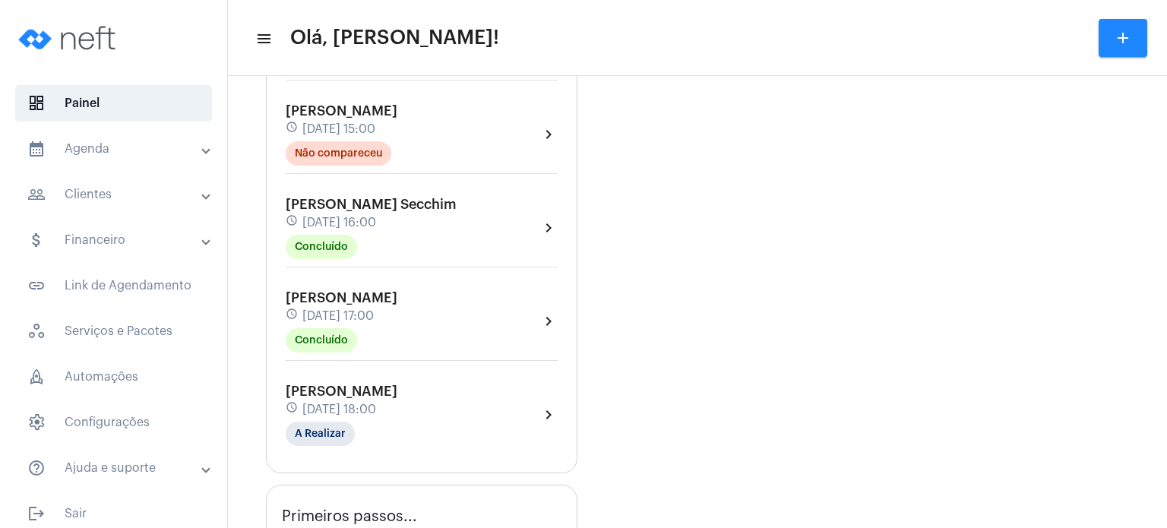
click at [334, 300] on div "Lila Fracaroli Marques schedule 28 de agosto às 17:00 Concluído" at bounding box center [342, 321] width 112 height 62
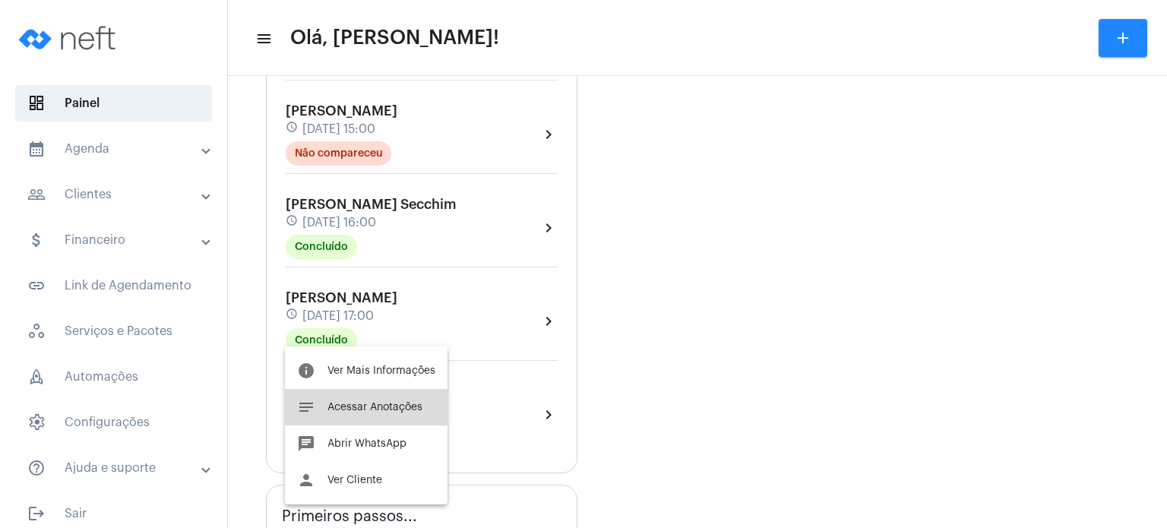
click at [336, 400] on button "notes Acessar Anotações" at bounding box center [366, 407] width 163 height 36
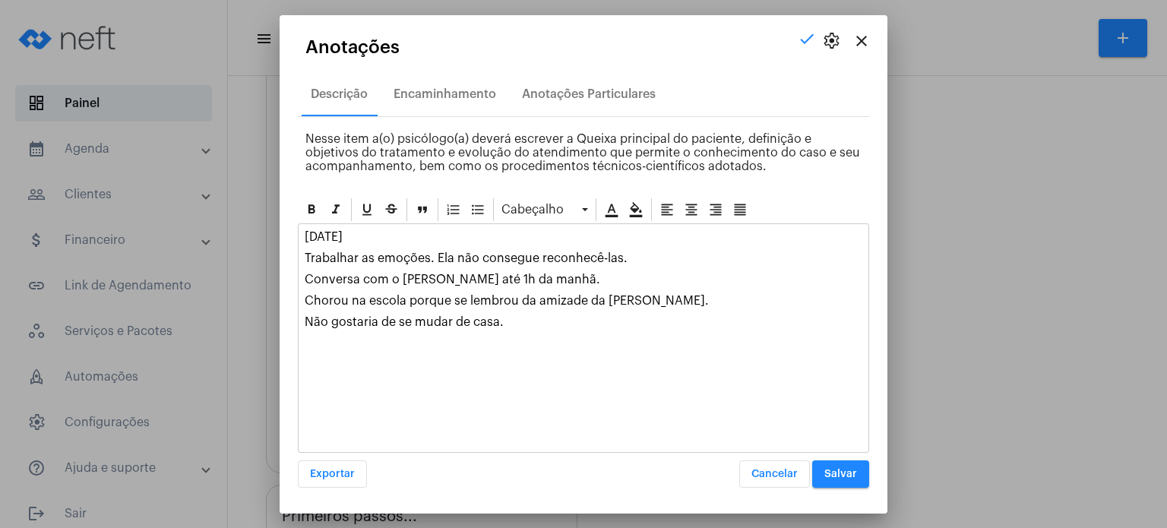
click at [549, 317] on p "Não gostaria de se mudar de casa." at bounding box center [584, 322] width 558 height 14
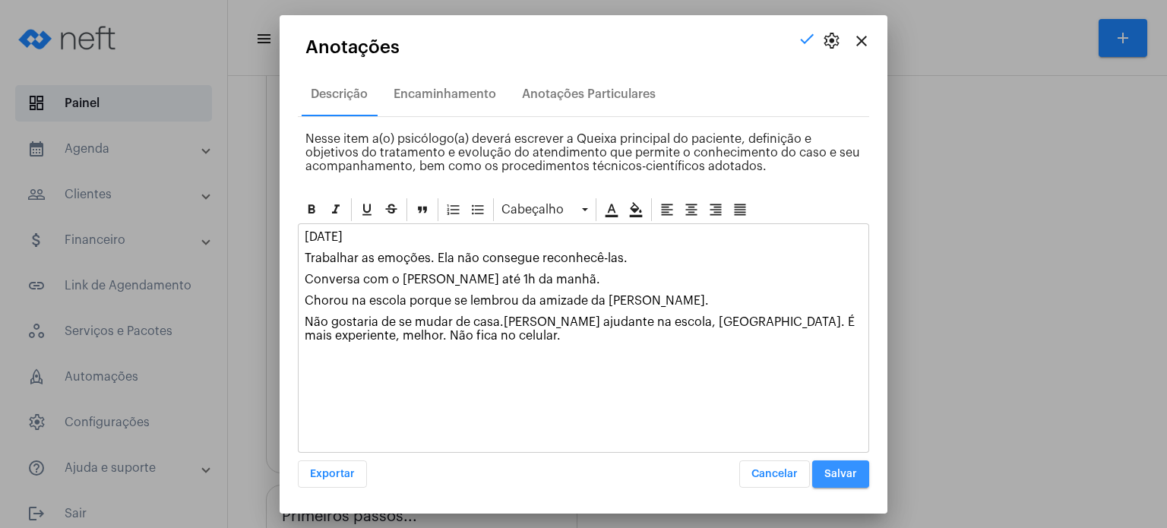
click at [820, 469] on button "Salvar" at bounding box center [840, 473] width 57 height 27
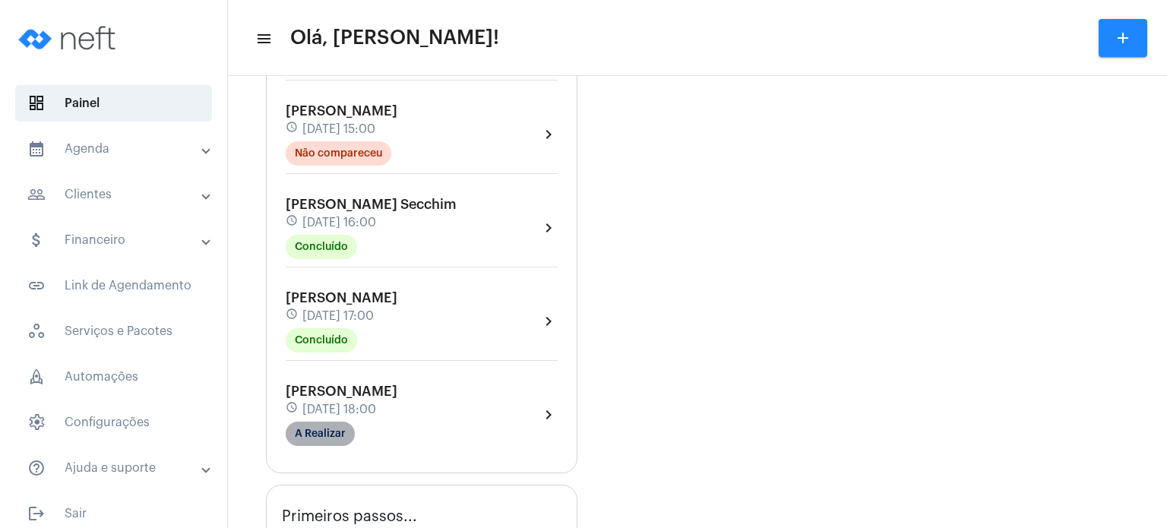
click at [321, 422] on mat-chip "A Realizar" at bounding box center [320, 434] width 69 height 24
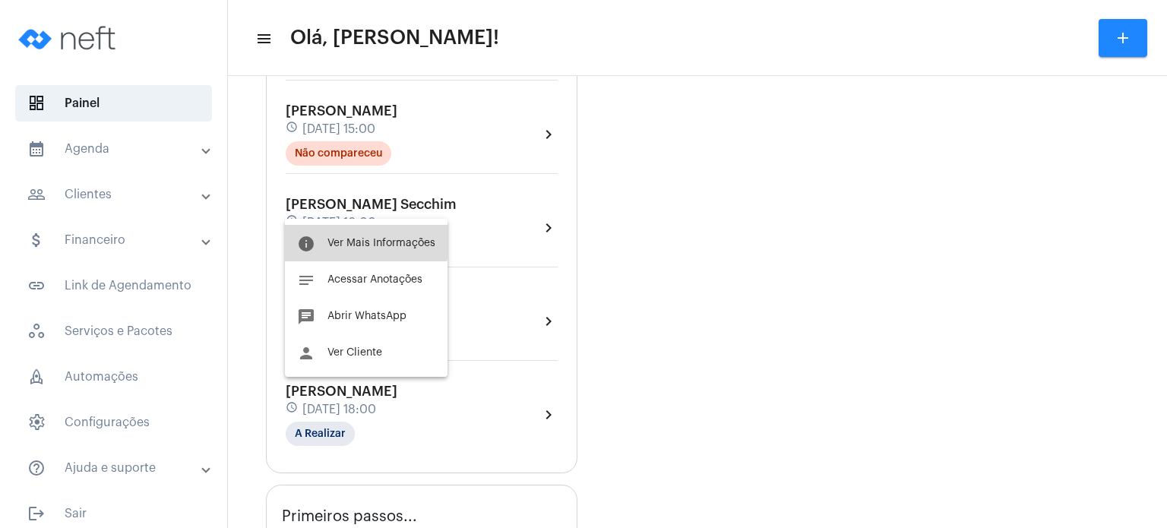
click at [354, 235] on button "info Ver Mais Informações" at bounding box center [366, 243] width 163 height 36
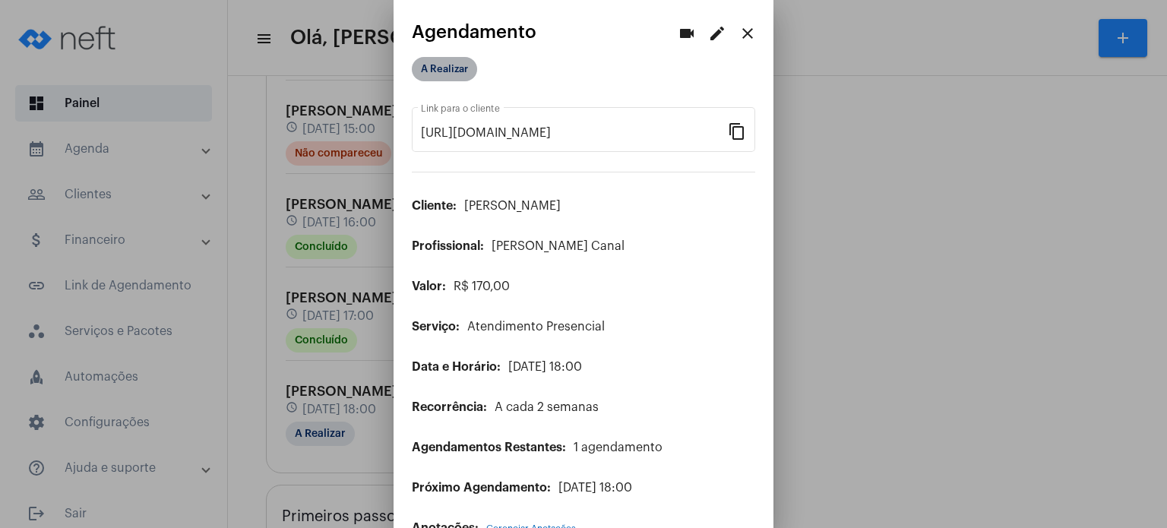
click at [448, 73] on mat-chip "A Realizar" at bounding box center [444, 69] width 65 height 24
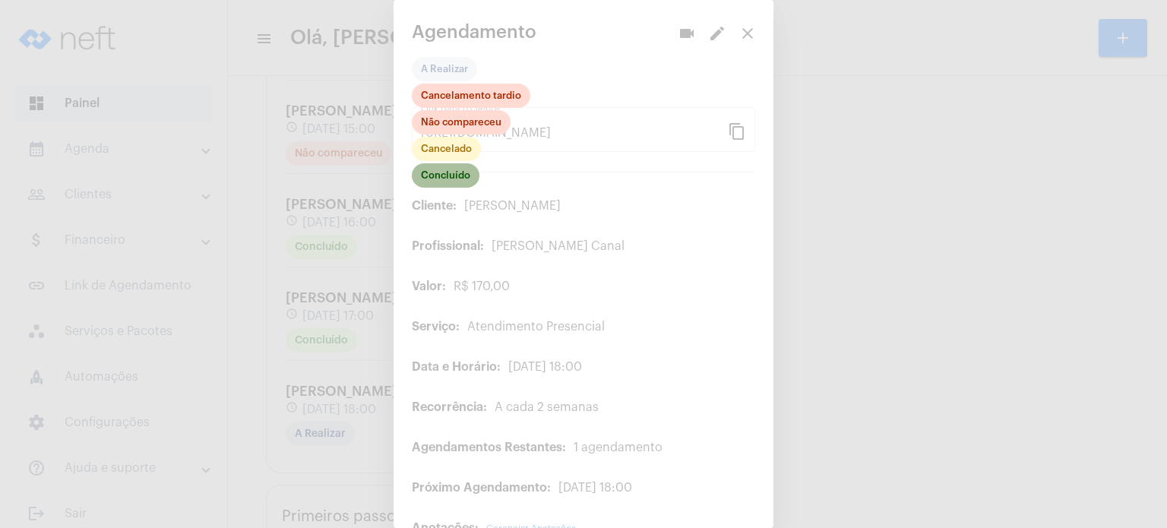
click at [454, 168] on mat-chip "Concluído" at bounding box center [446, 175] width 68 height 24
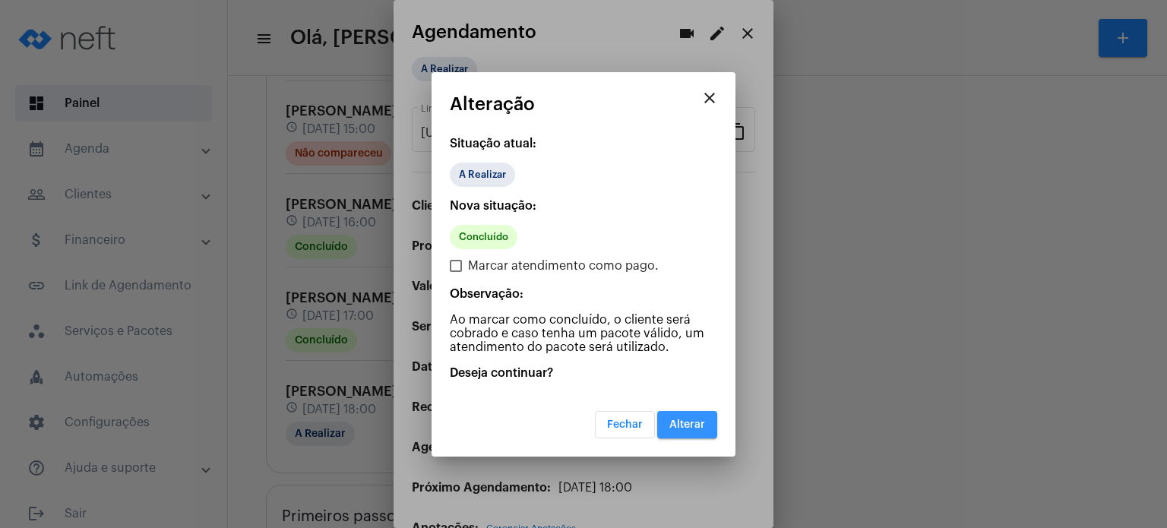
click at [695, 429] on button "Alterar" at bounding box center [687, 424] width 60 height 27
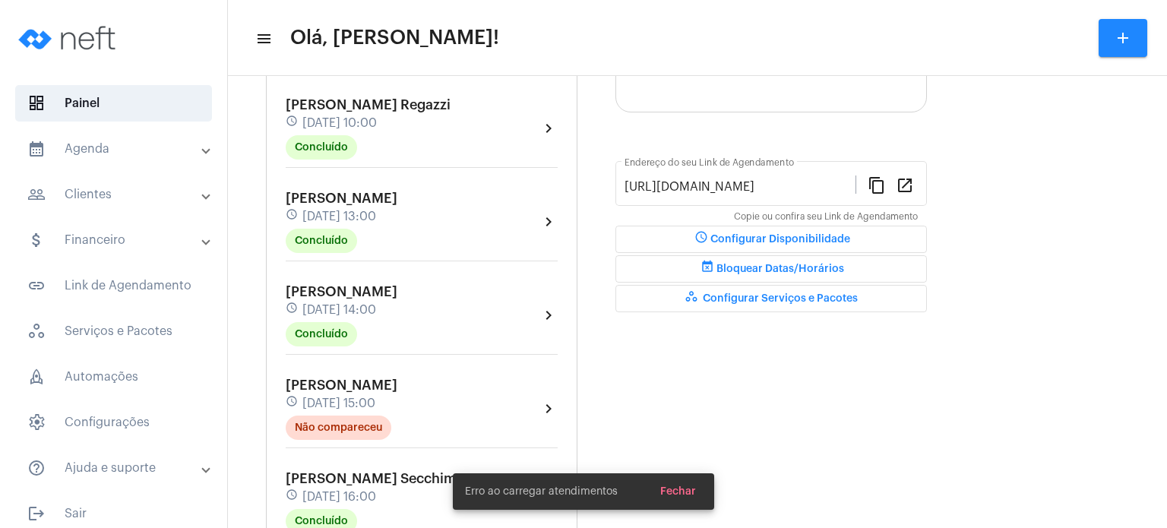
scroll to position [334, 0]
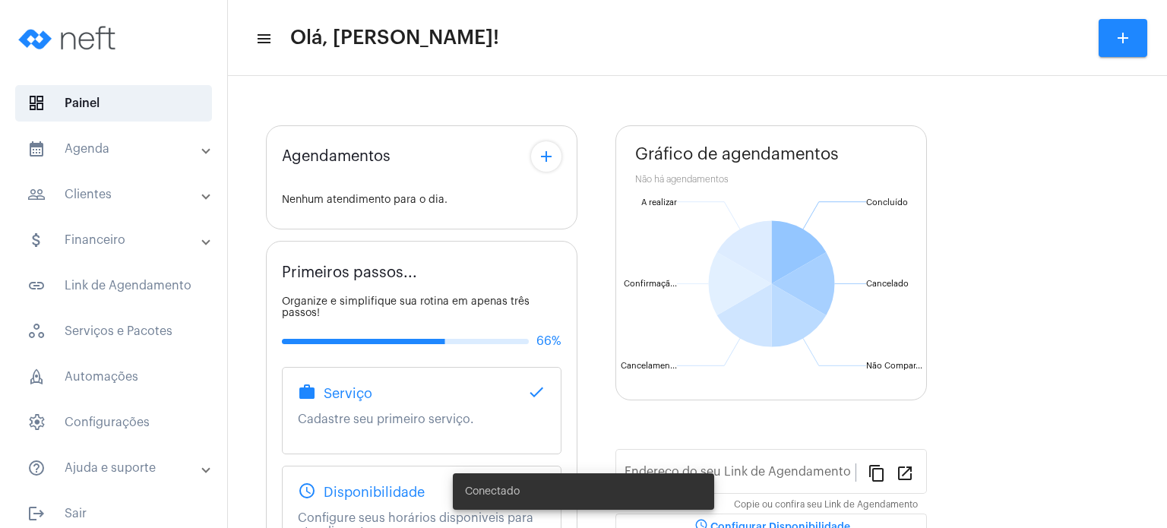
type input "[URL][DOMAIN_NAME]"
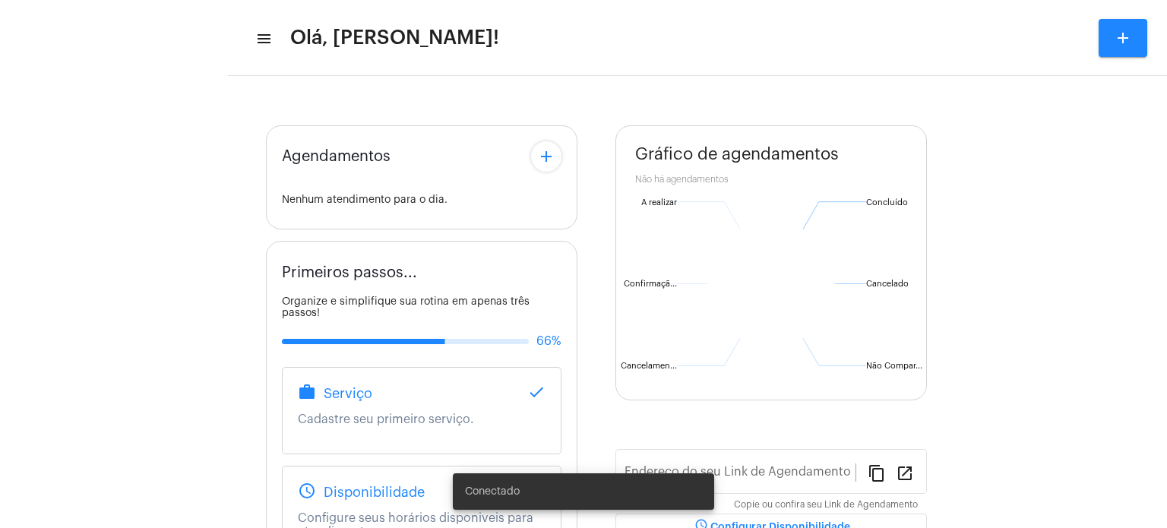
type input "[URL][DOMAIN_NAME]"
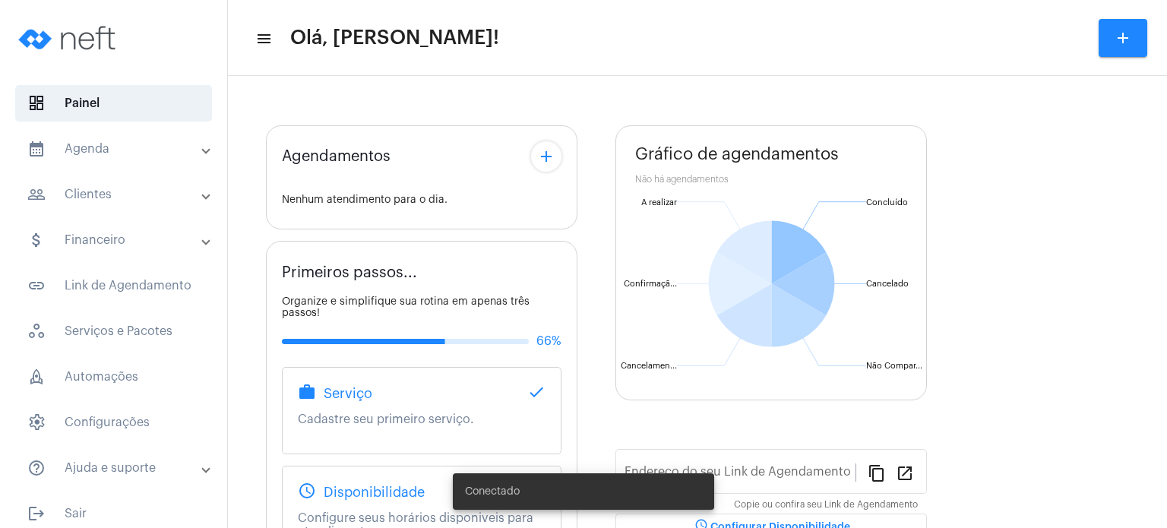
type input "[URL][DOMAIN_NAME]"
